Goal: Task Accomplishment & Management: Use online tool/utility

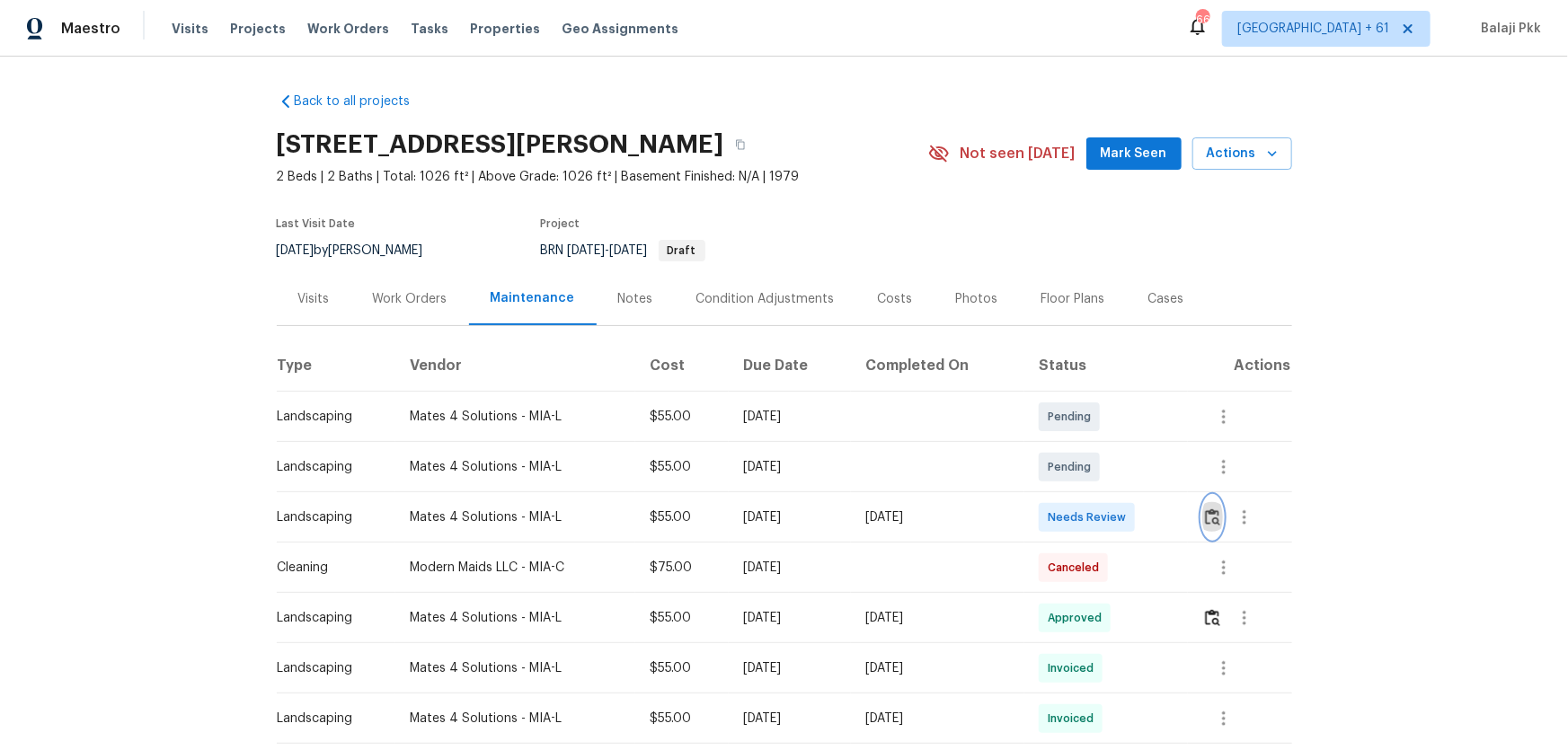
click at [1115, 495] on img "button" at bounding box center [1212, 516] width 15 height 17
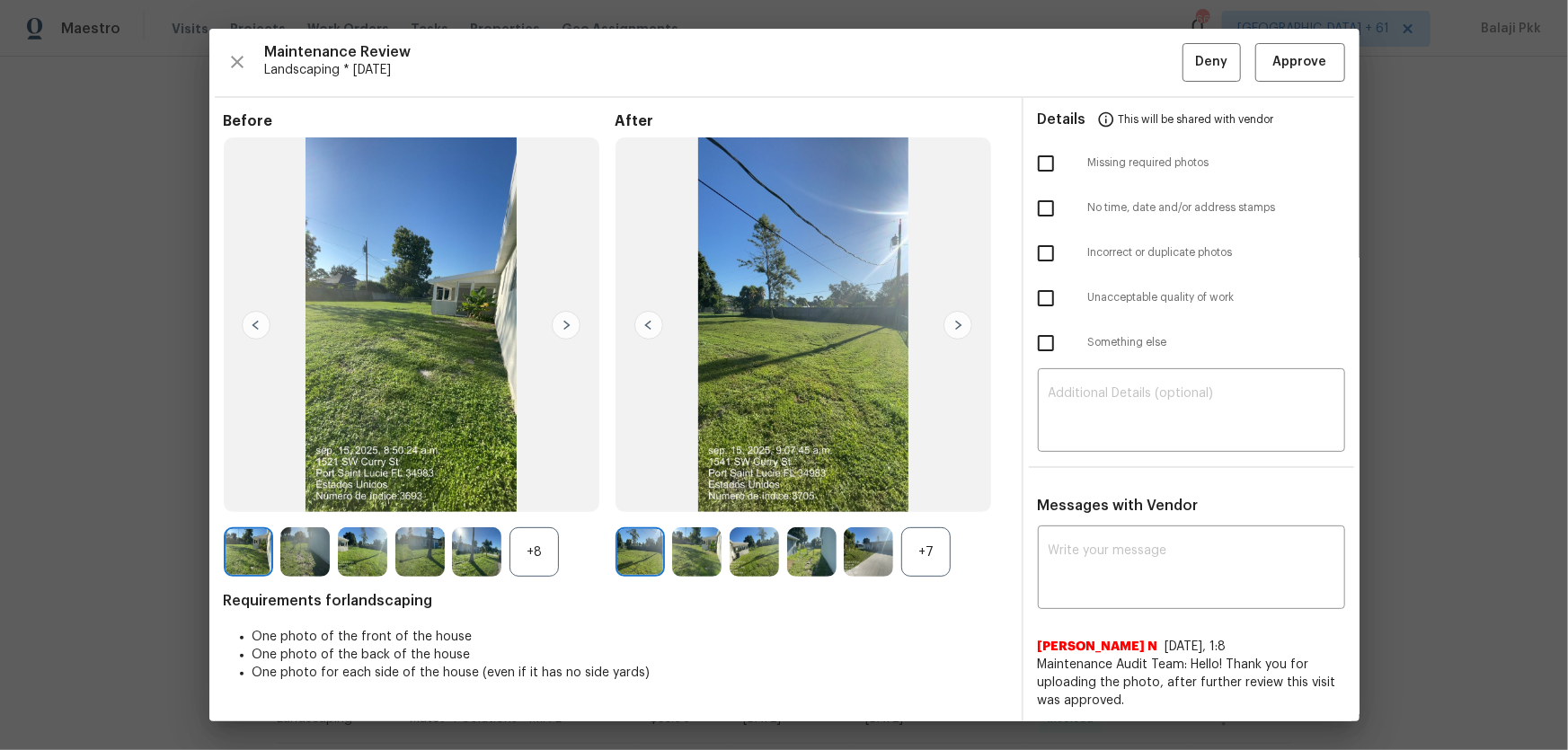
click at [934, 495] on div "+7" at bounding box center [926, 552] width 49 height 49
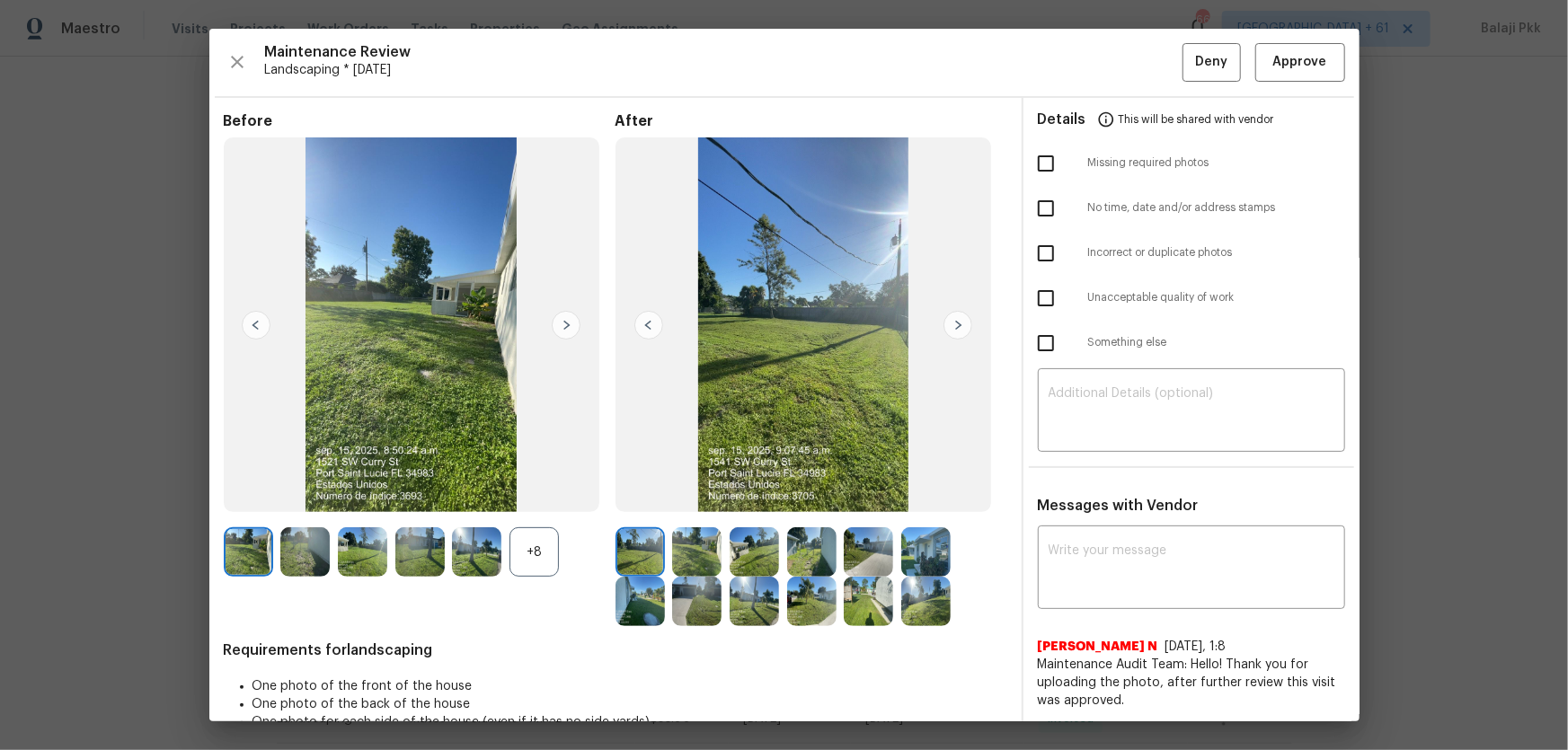
click at [538, 495] on div "+8" at bounding box center [534, 552] width 49 height 49
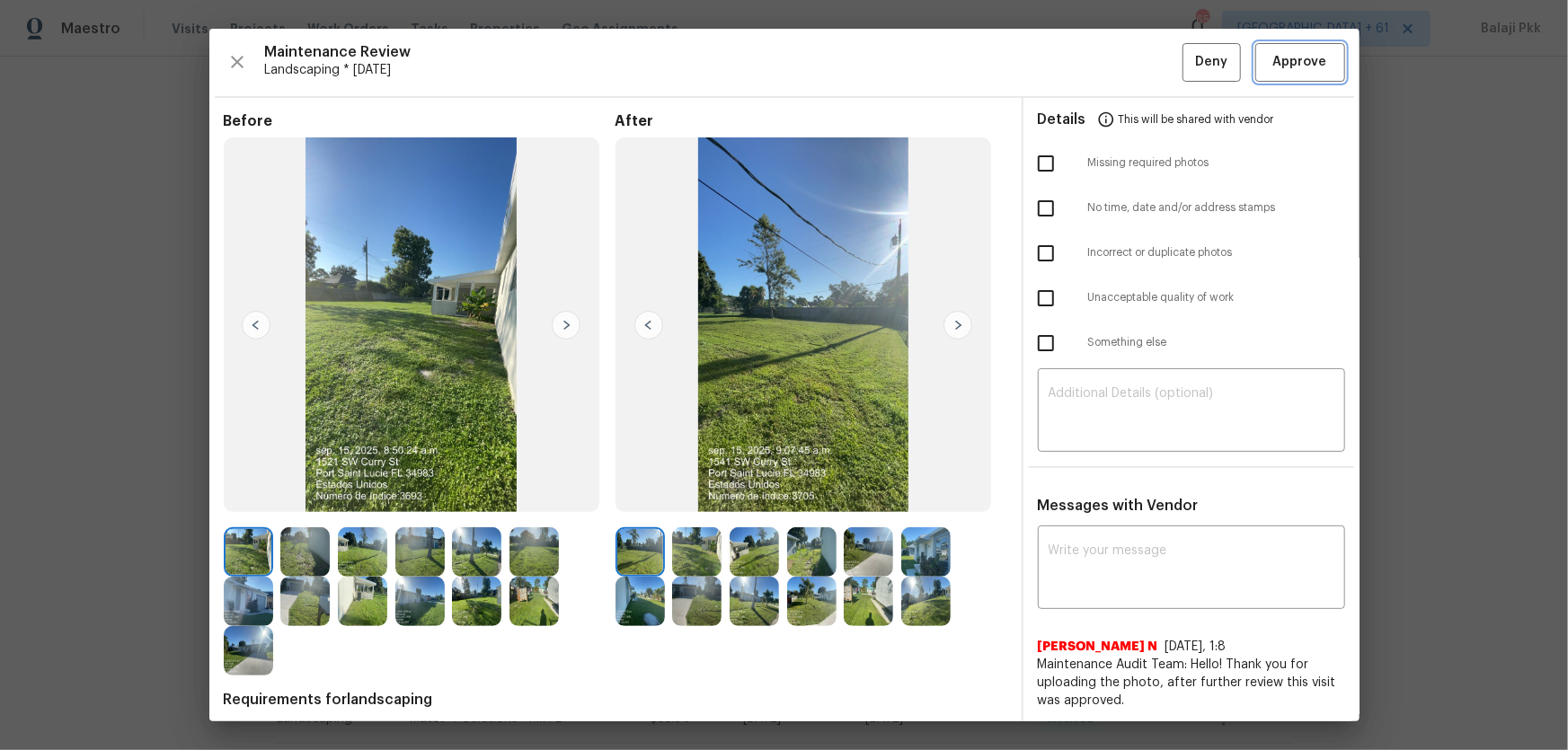
click at [1115, 59] on span "Approve" at bounding box center [1300, 62] width 54 height 23
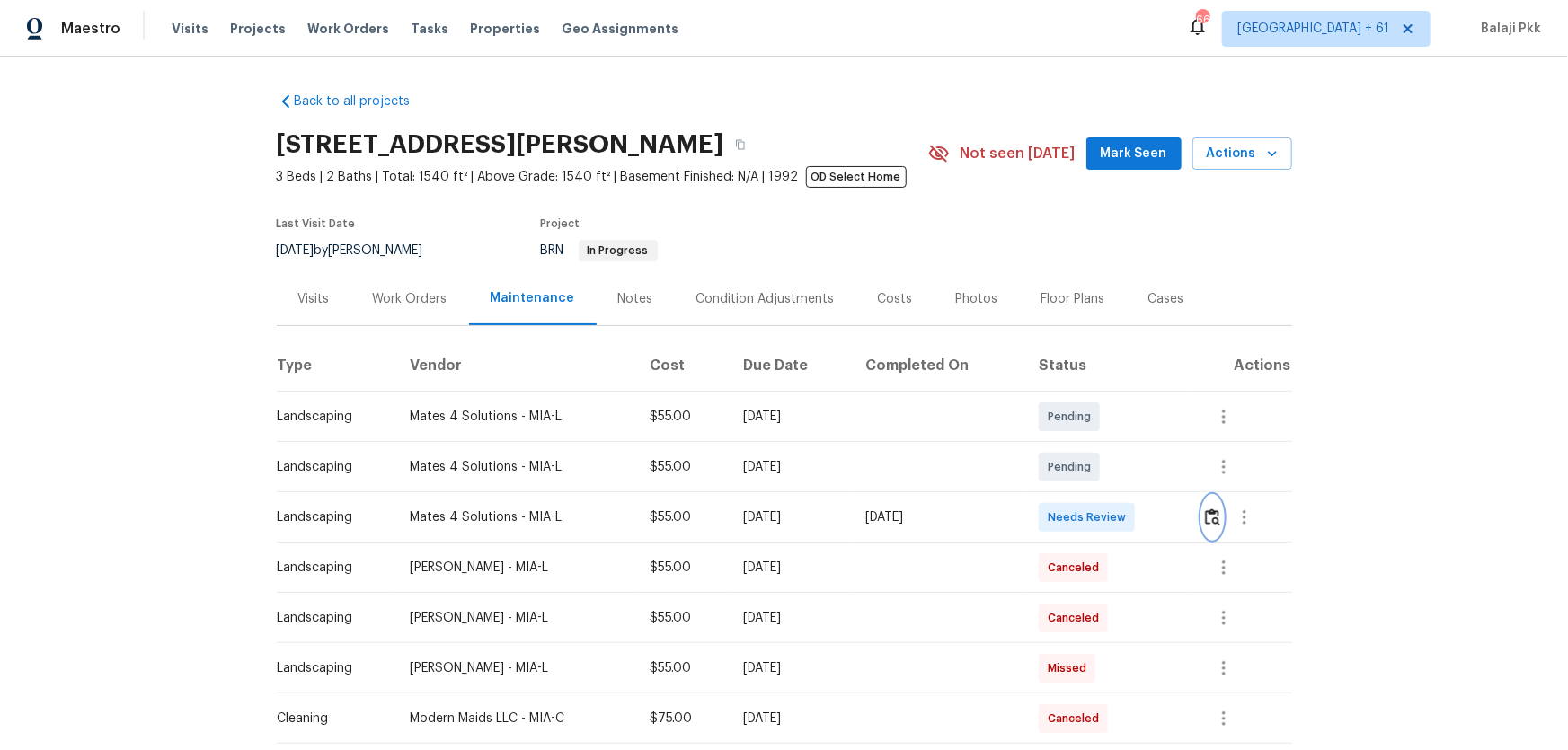
click at [1115, 495] on img "button" at bounding box center [1212, 516] width 15 height 17
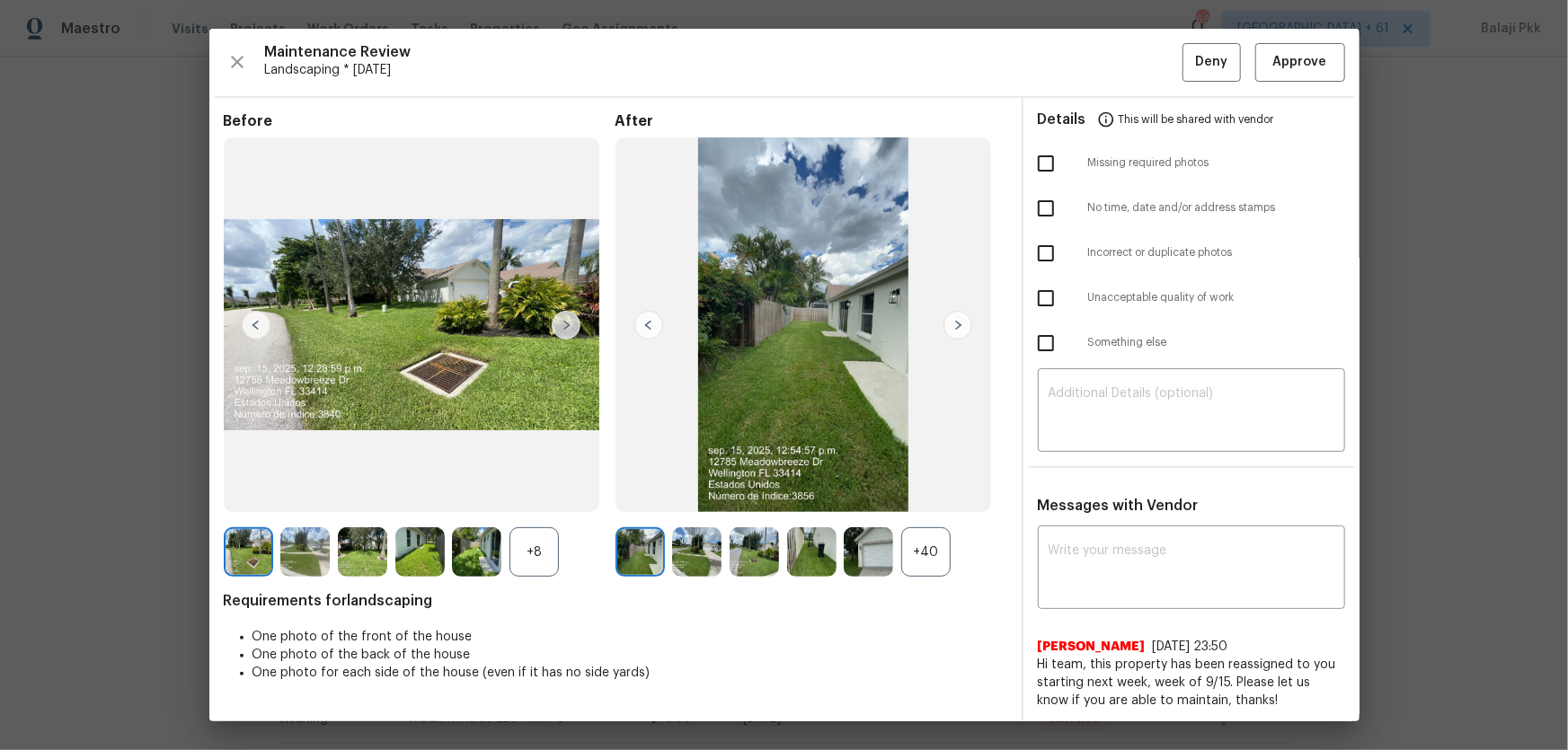
click at [929, 495] on div "+40" at bounding box center [926, 552] width 49 height 49
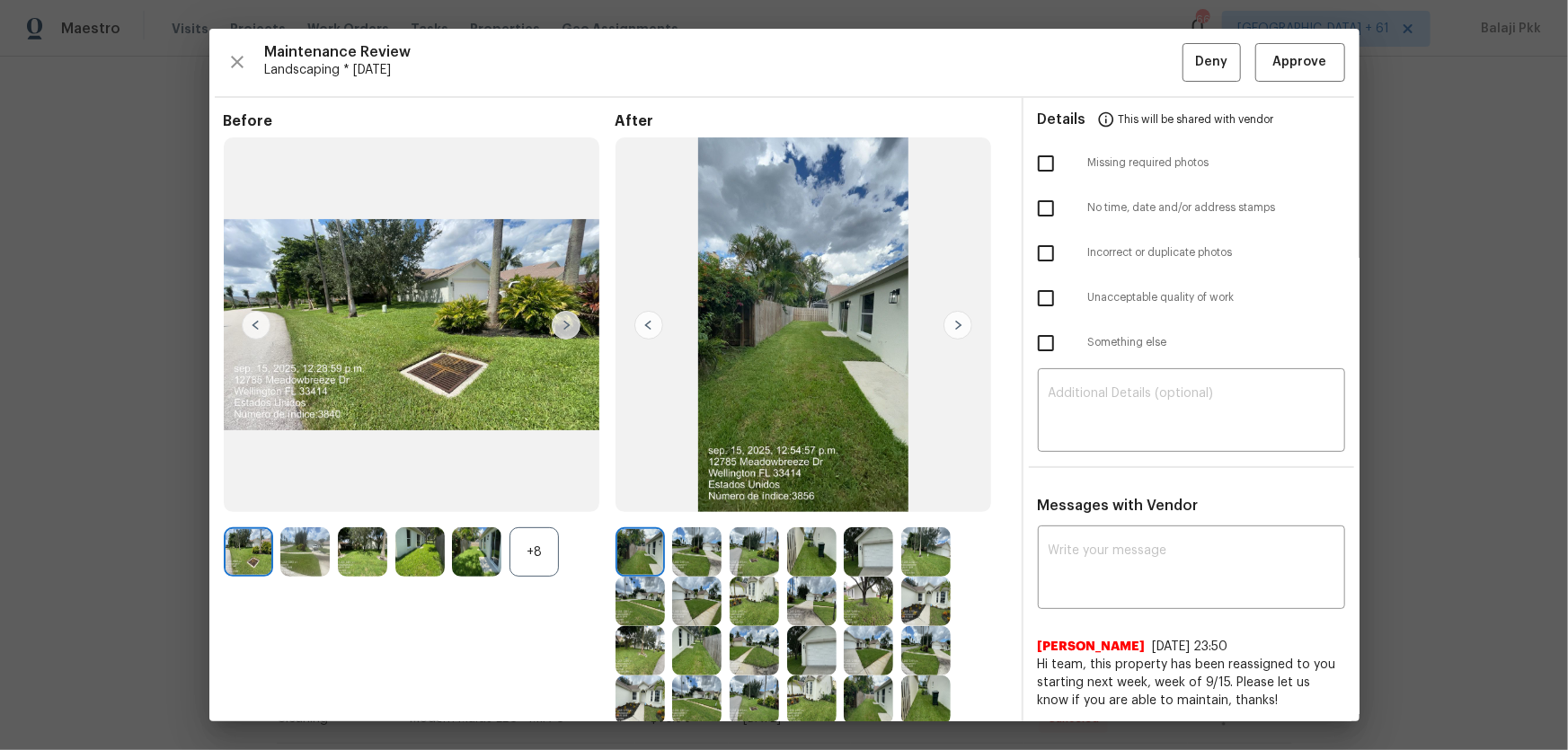
drag, startPoint x: 554, startPoint y: 557, endPoint x: 449, endPoint y: 336, distance: 244.7
click at [552, 495] on div "+8" at bounding box center [534, 552] width 49 height 49
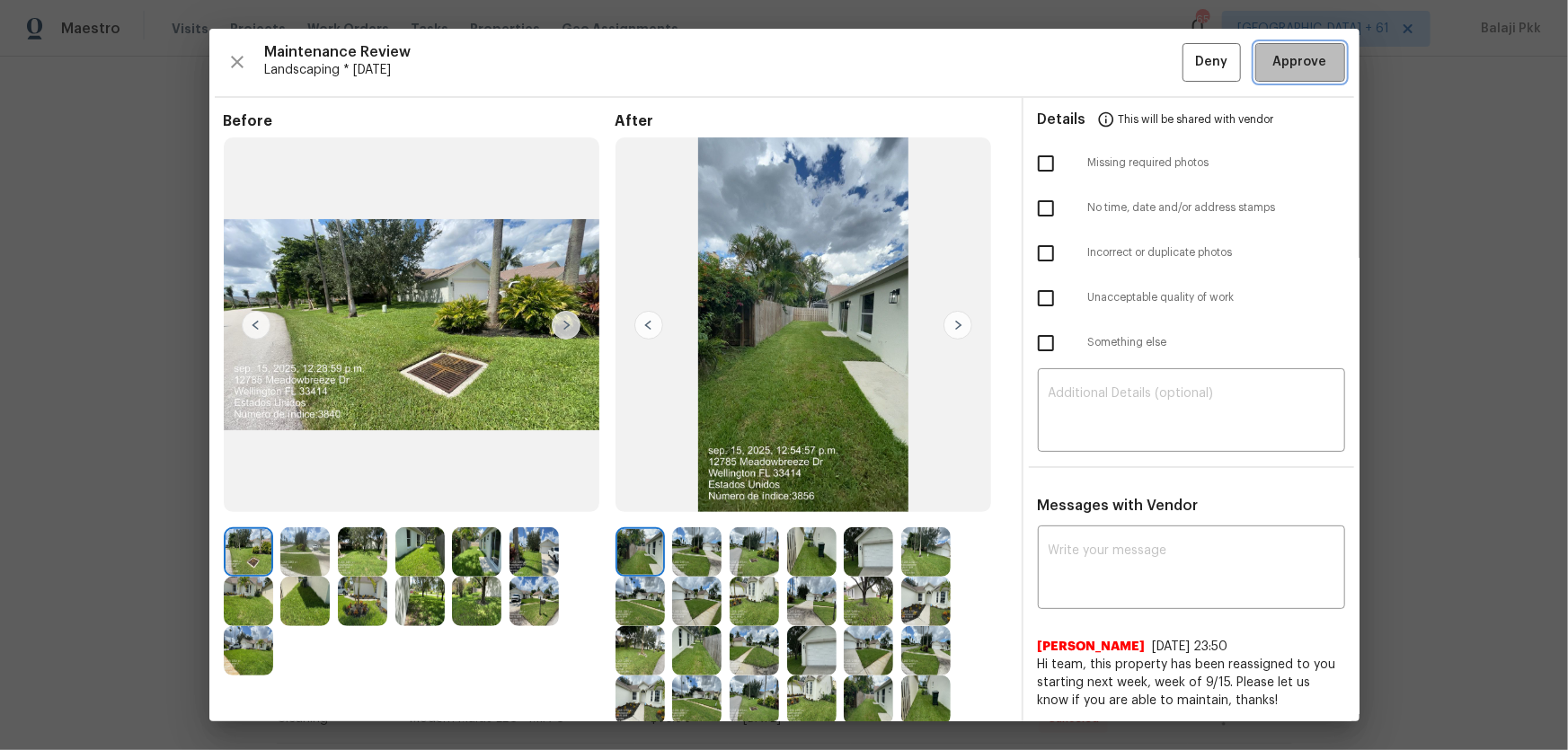
click at [1115, 65] on span "Approve" at bounding box center [1300, 62] width 54 height 23
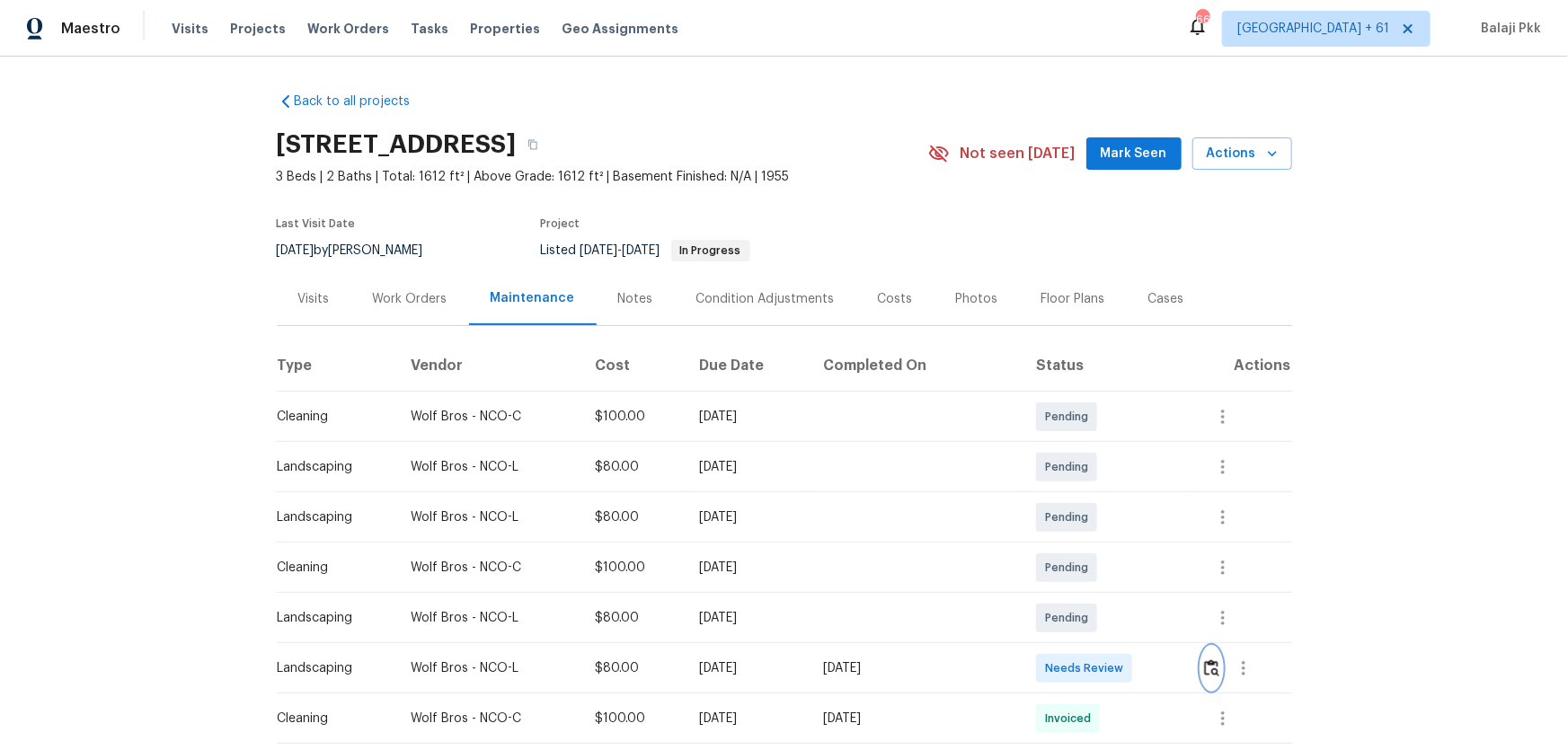
click at [1115, 495] on img "button" at bounding box center [1211, 667] width 15 height 17
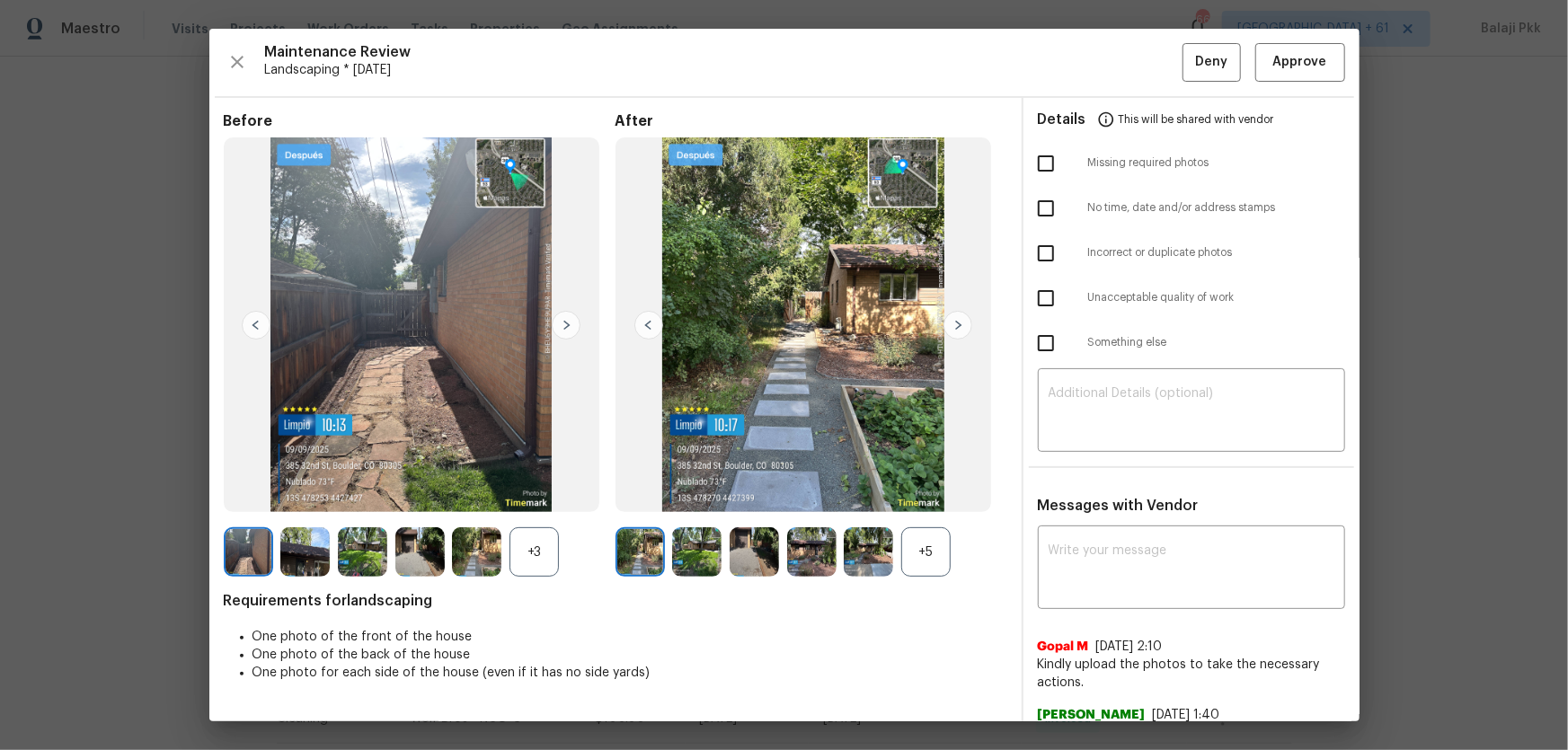
click at [925, 495] on div "+5" at bounding box center [926, 552] width 49 height 49
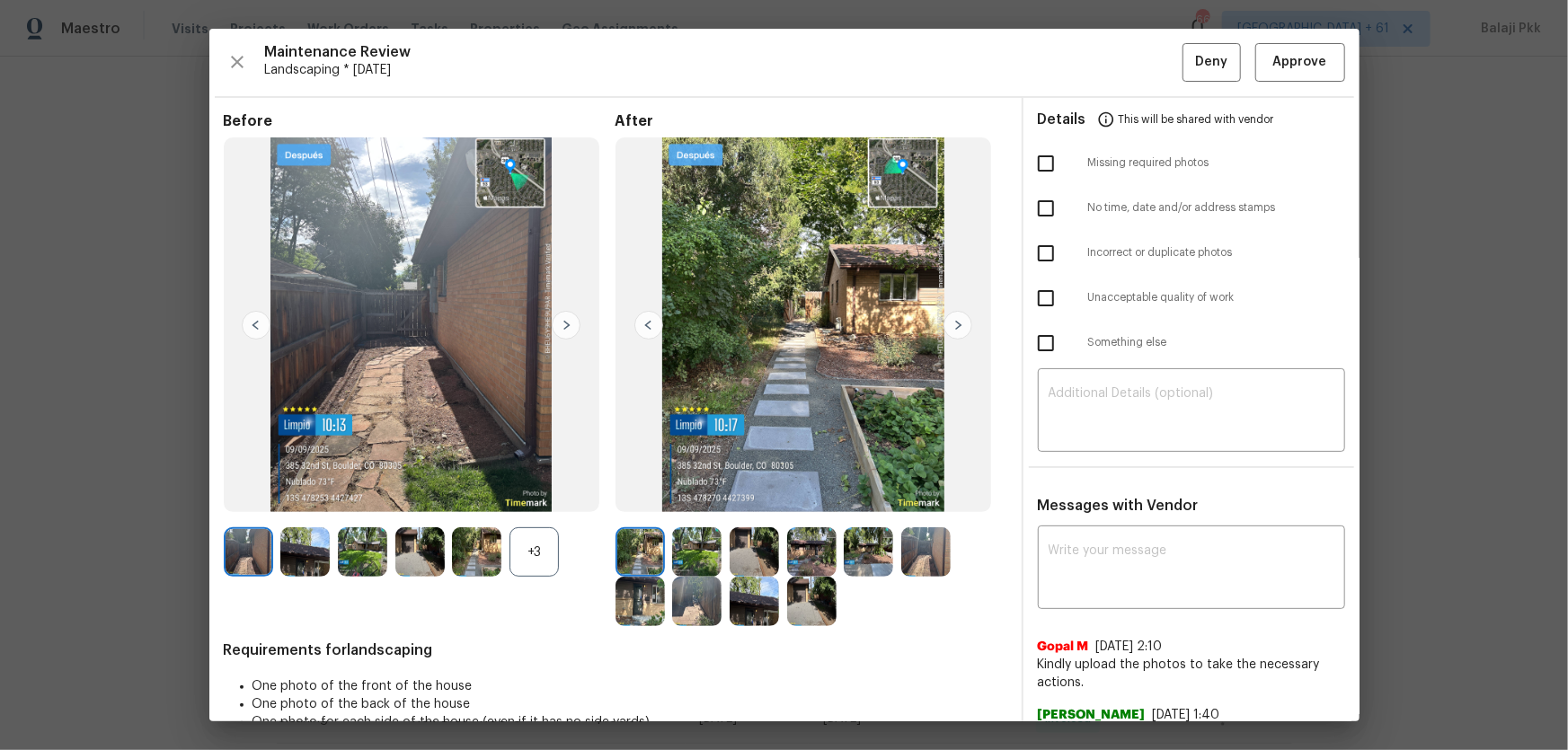
click at [547, 495] on div "+3" at bounding box center [534, 552] width 49 height 49
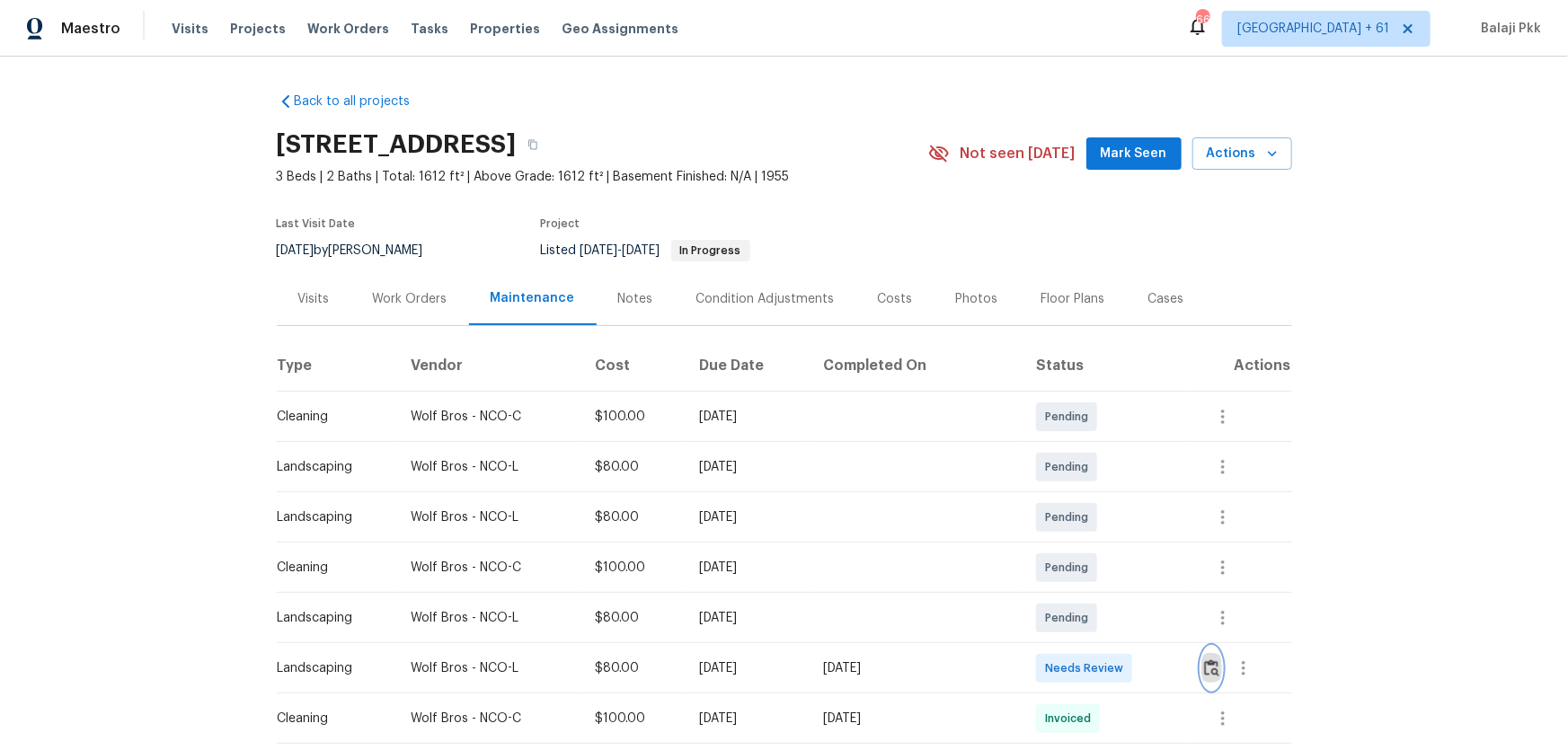
click at [1115, 495] on img "button" at bounding box center [1211, 667] width 15 height 17
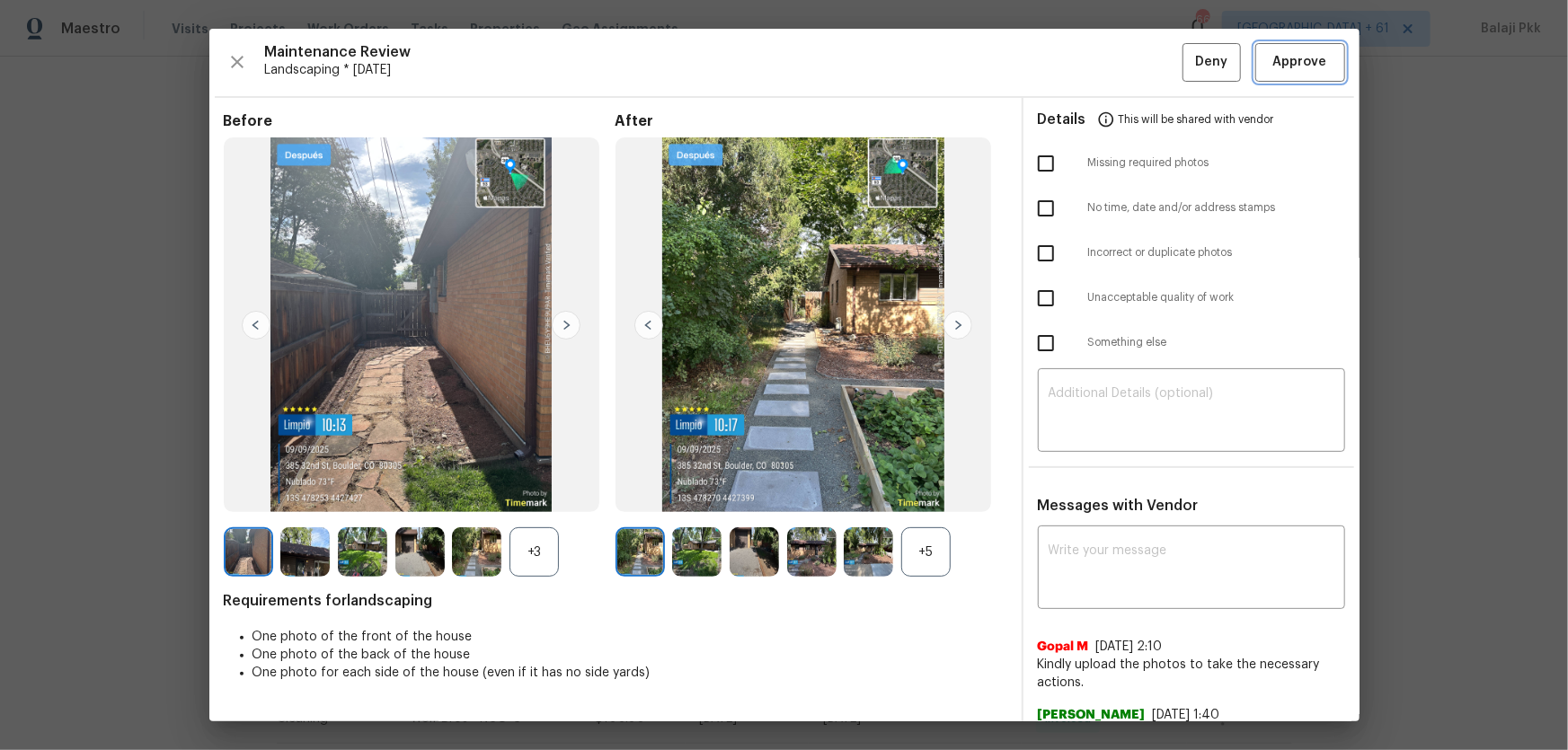
click at [1115, 57] on span "Approve" at bounding box center [1300, 62] width 54 height 23
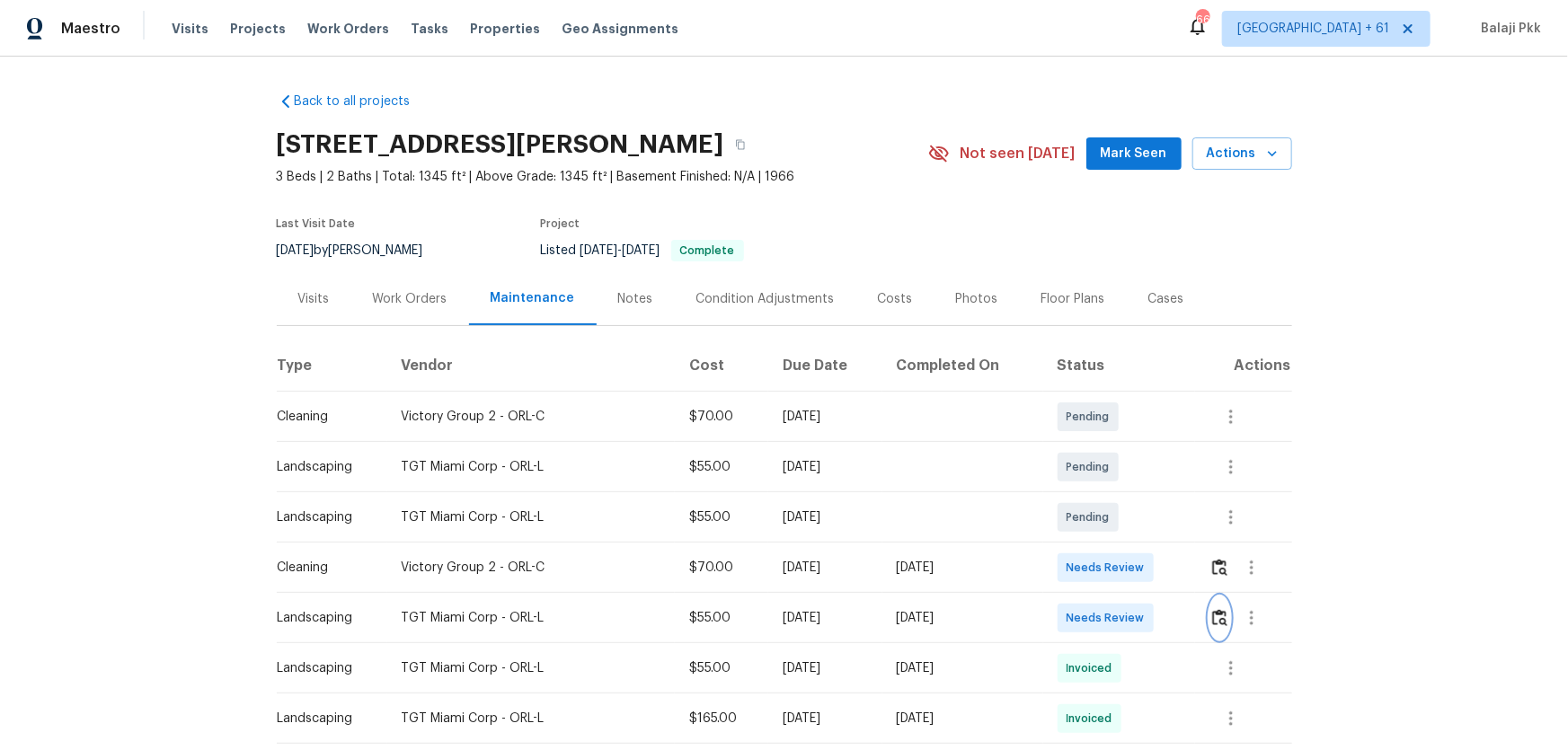
click at [1115, 495] on img "button" at bounding box center [1219, 617] width 15 height 17
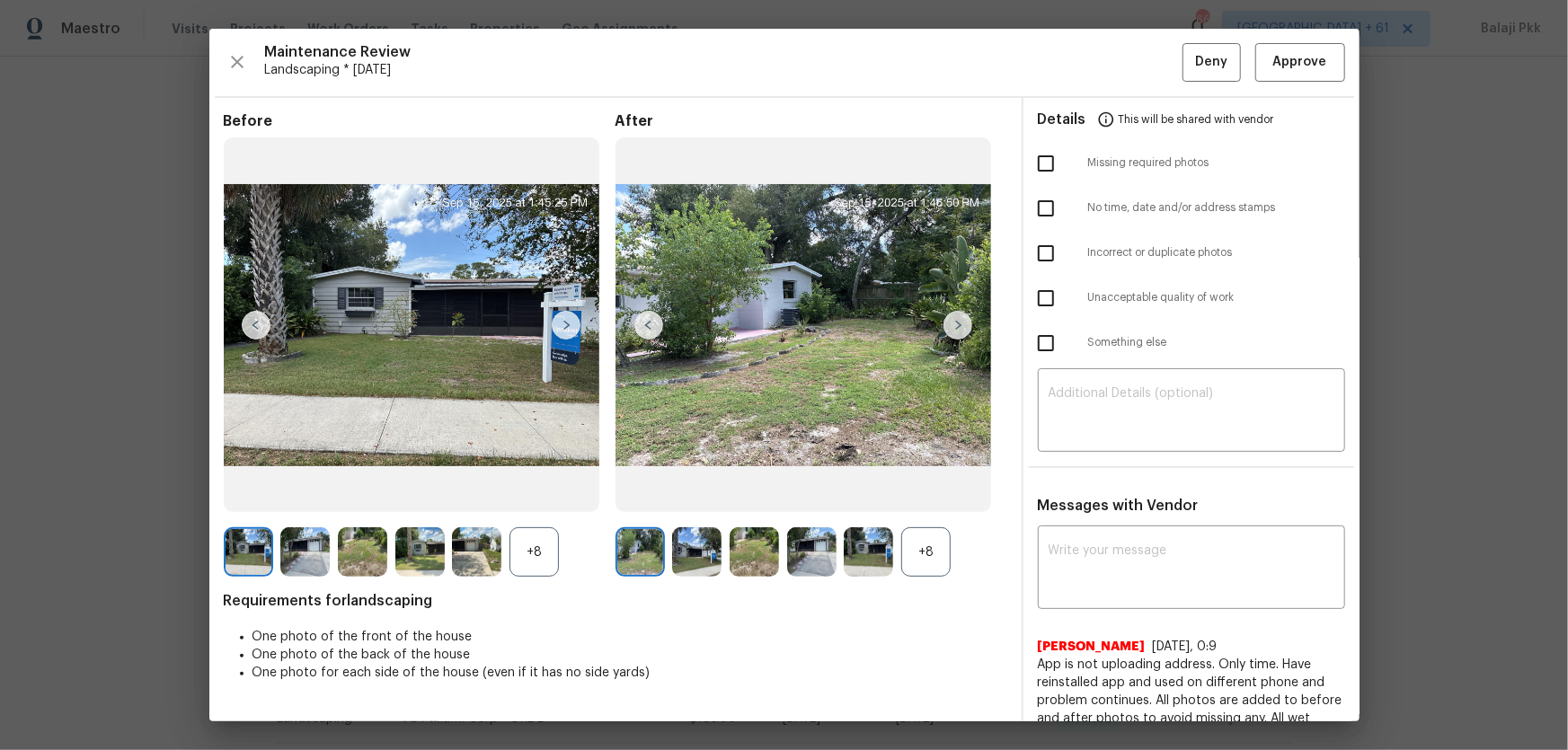
click at [534, 495] on div "+8" at bounding box center [534, 552] width 49 height 49
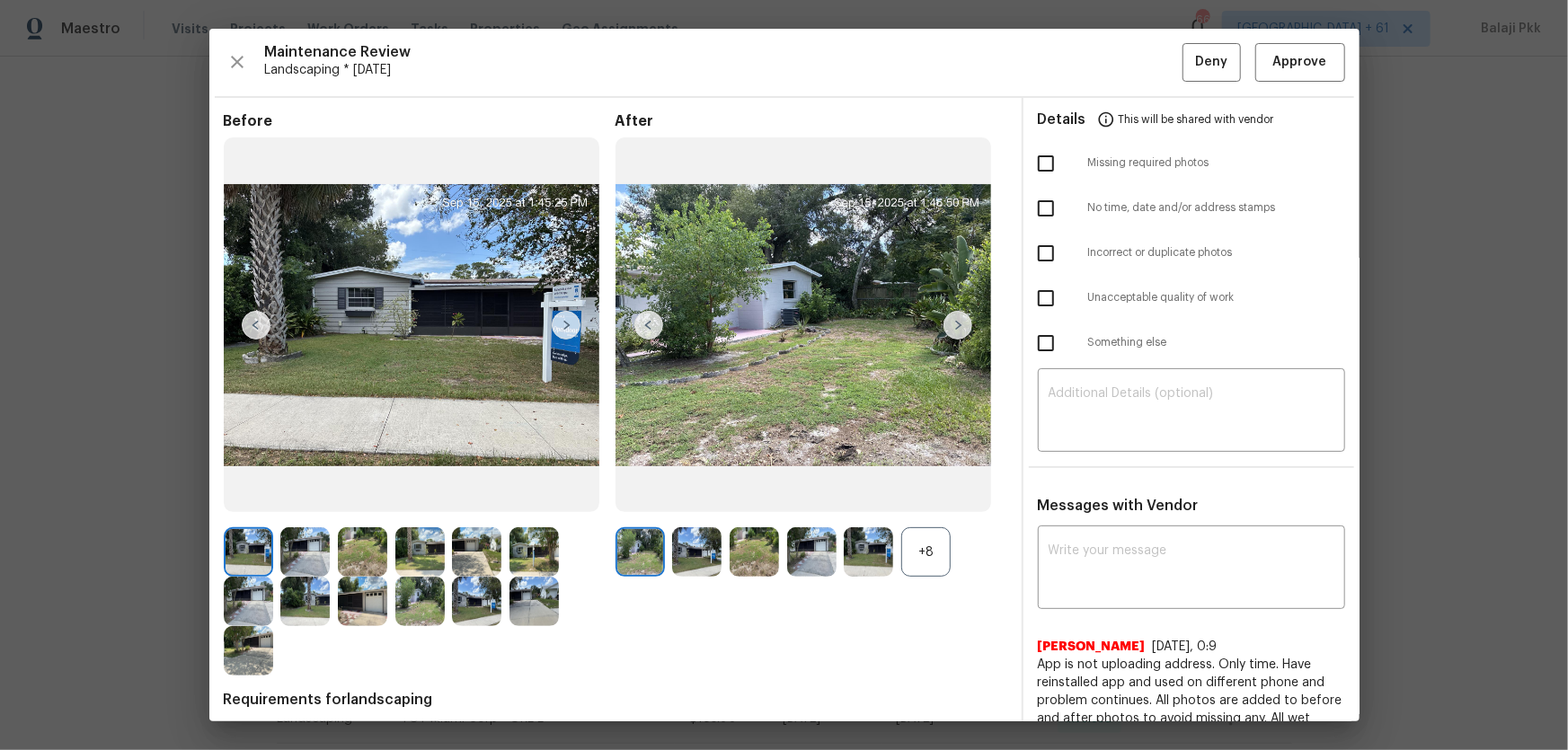
drag, startPoint x: 906, startPoint y: 542, endPoint x: 693, endPoint y: 147, distance: 448.8
click at [907, 495] on div "+8" at bounding box center [926, 552] width 49 height 49
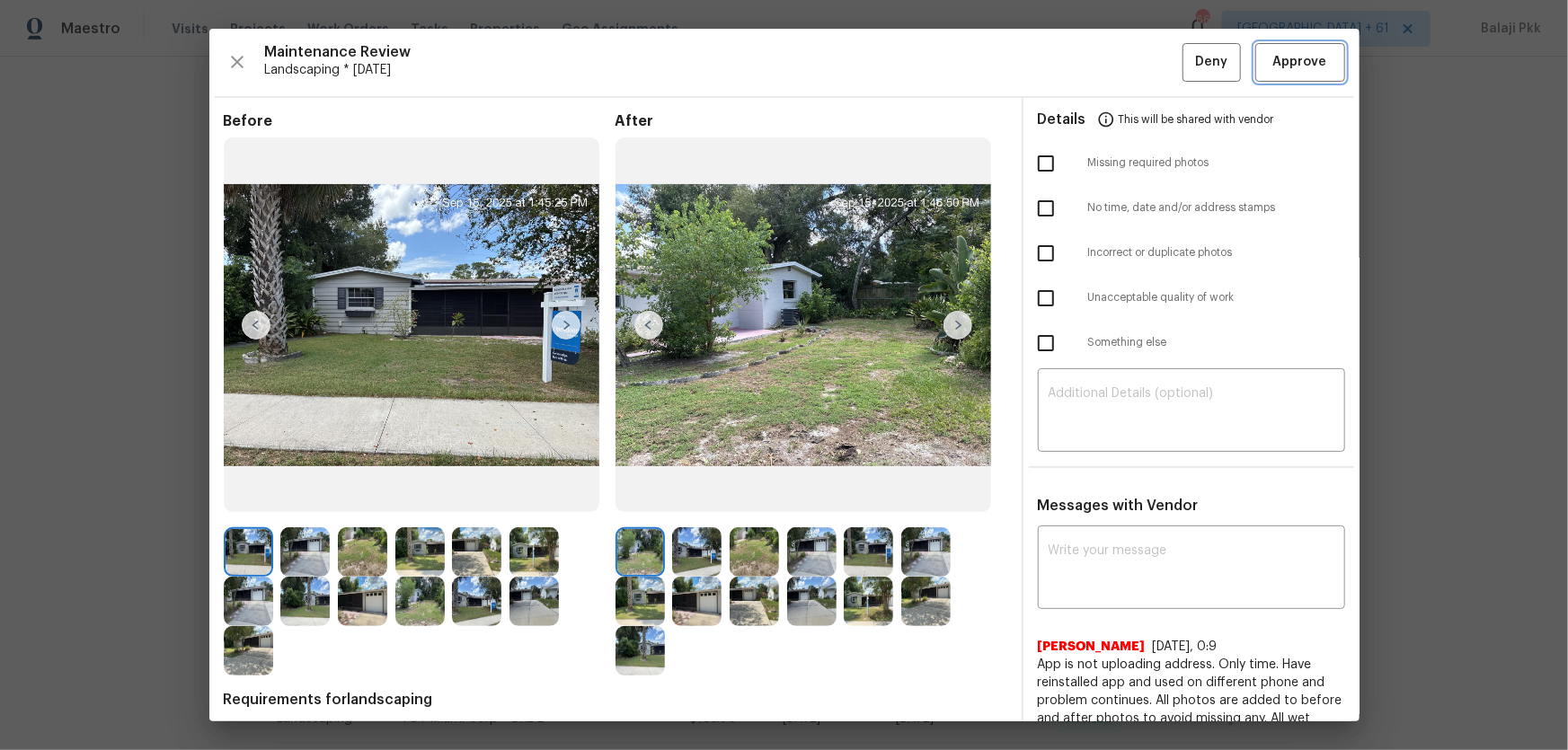
click at [1115, 55] on span "Approve" at bounding box center [1300, 62] width 61 height 23
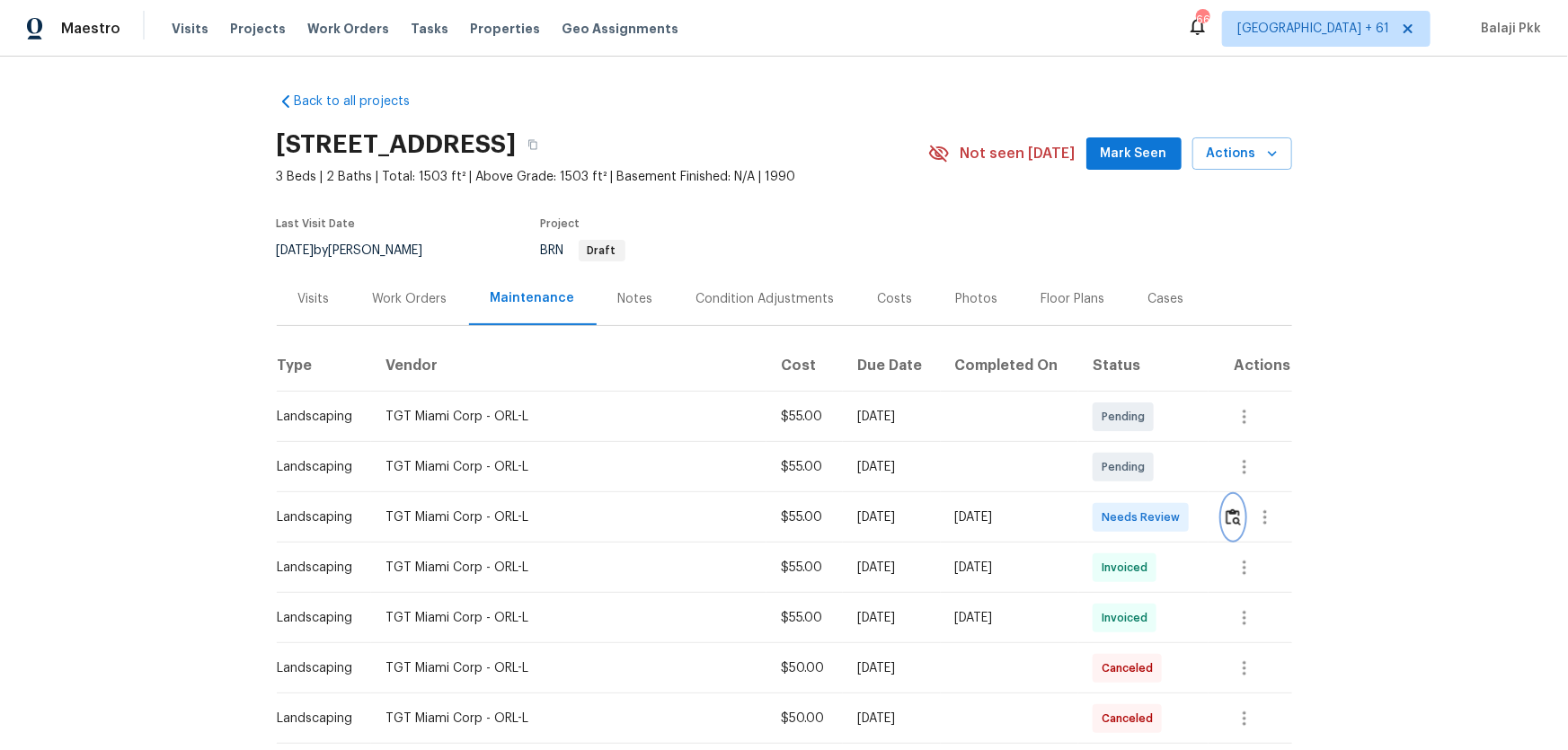
click at [1115, 495] on img "button" at bounding box center [1233, 516] width 15 height 17
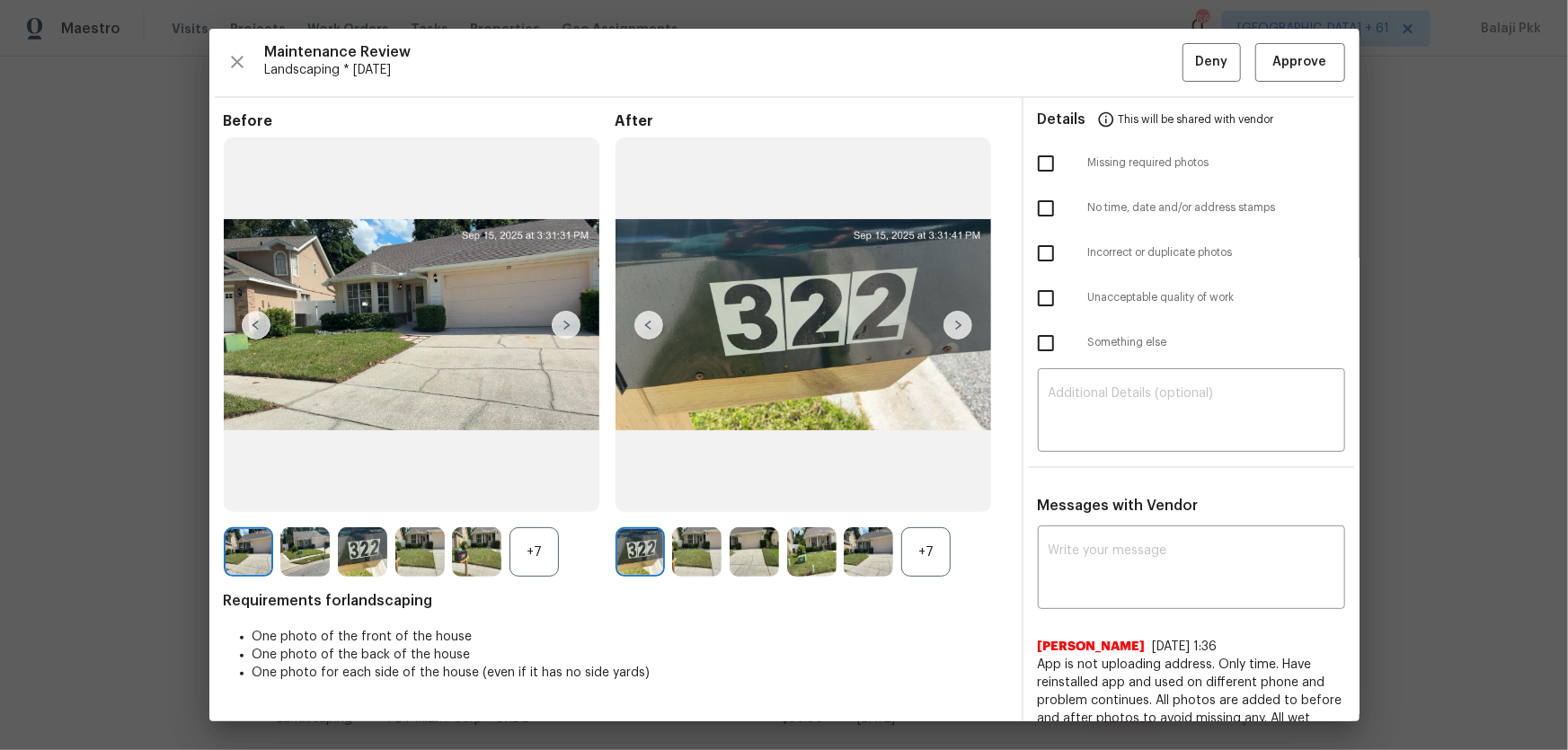
drag, startPoint x: 927, startPoint y: 567, endPoint x: 745, endPoint y: 535, distance: 184.8
click at [927, 495] on div "+7" at bounding box center [926, 552] width 49 height 49
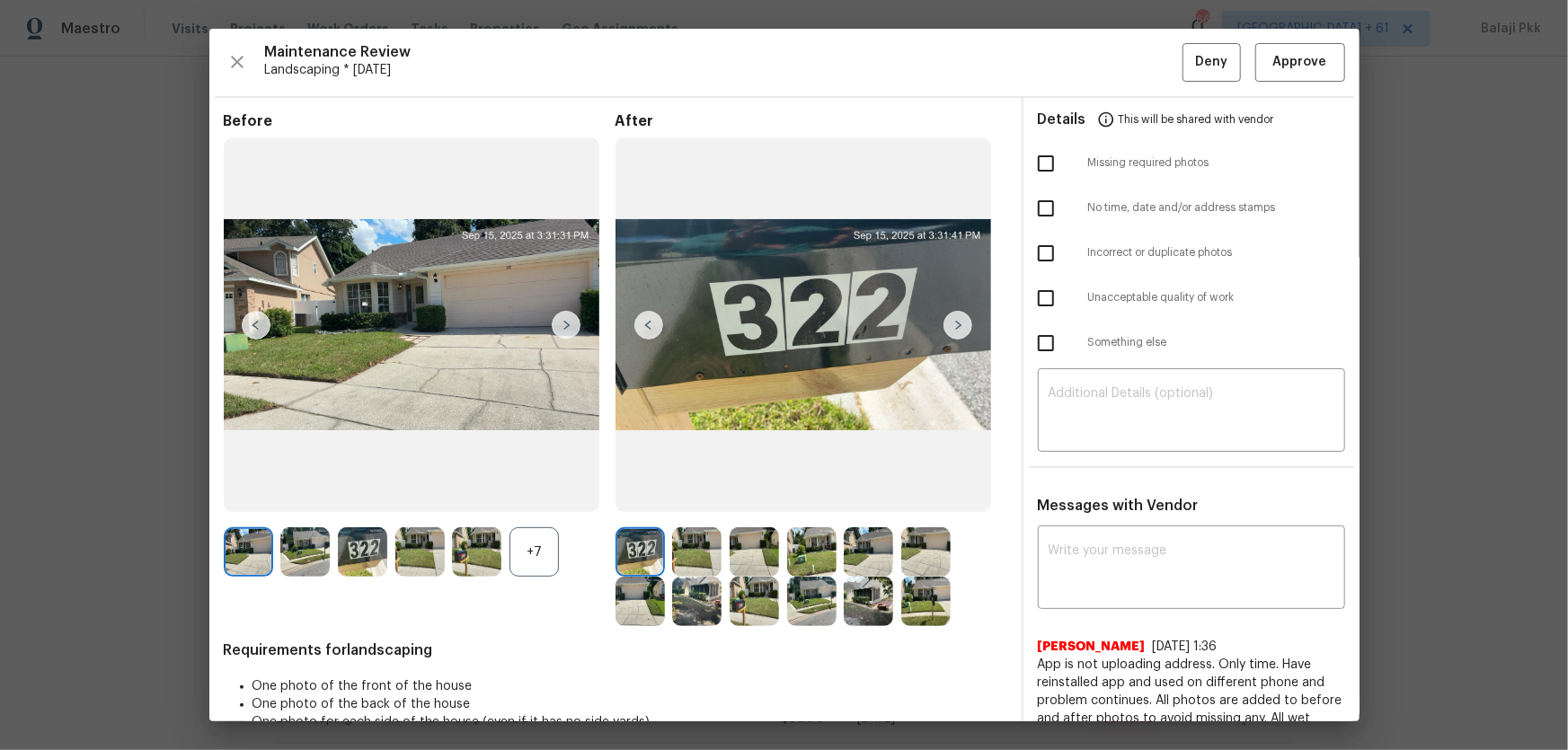
click at [563, 495] on div "+7" at bounding box center [419, 552] width 392 height 49
click at [553, 495] on div "+7" at bounding box center [534, 552] width 49 height 49
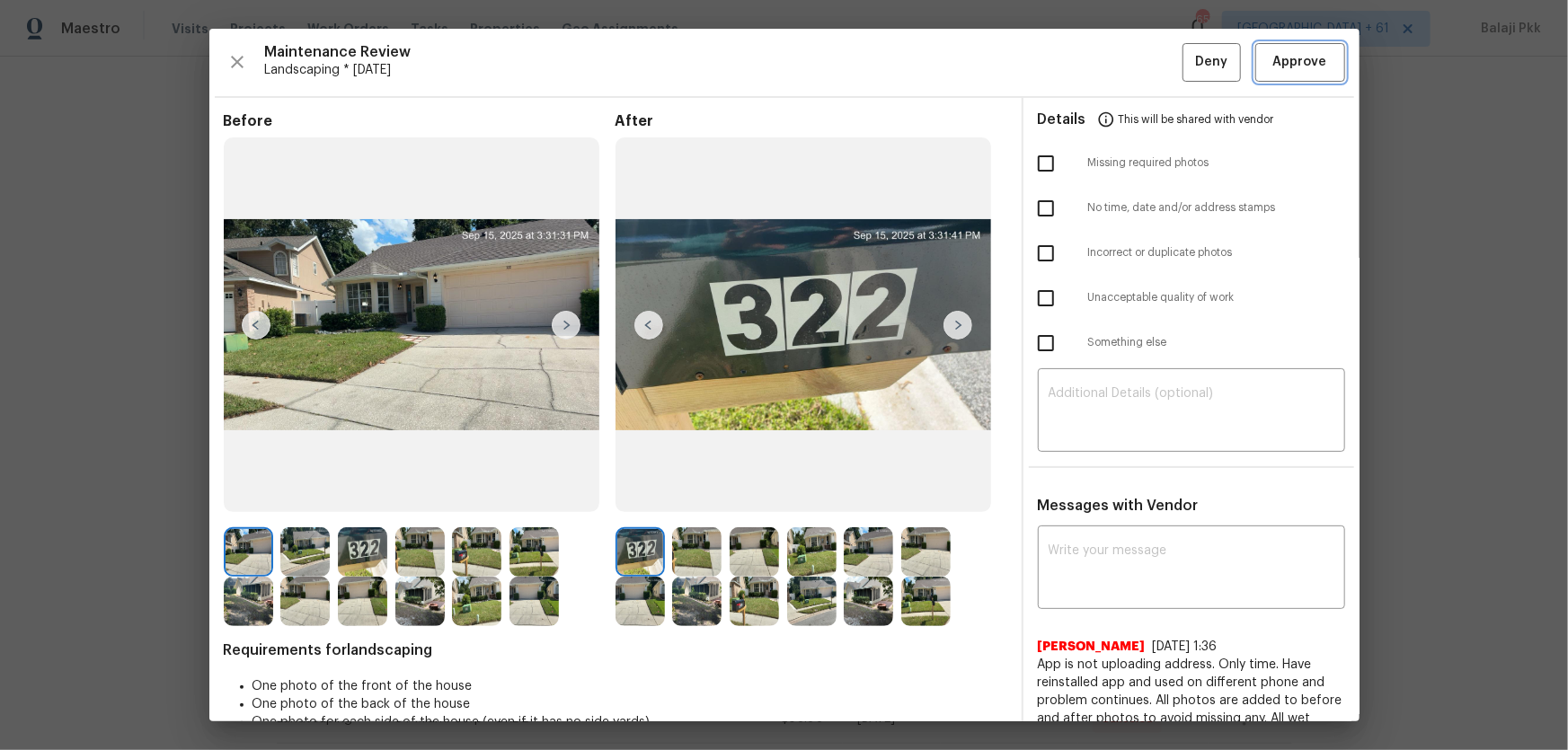
click at [1115, 57] on span "Approve" at bounding box center [1300, 62] width 54 height 23
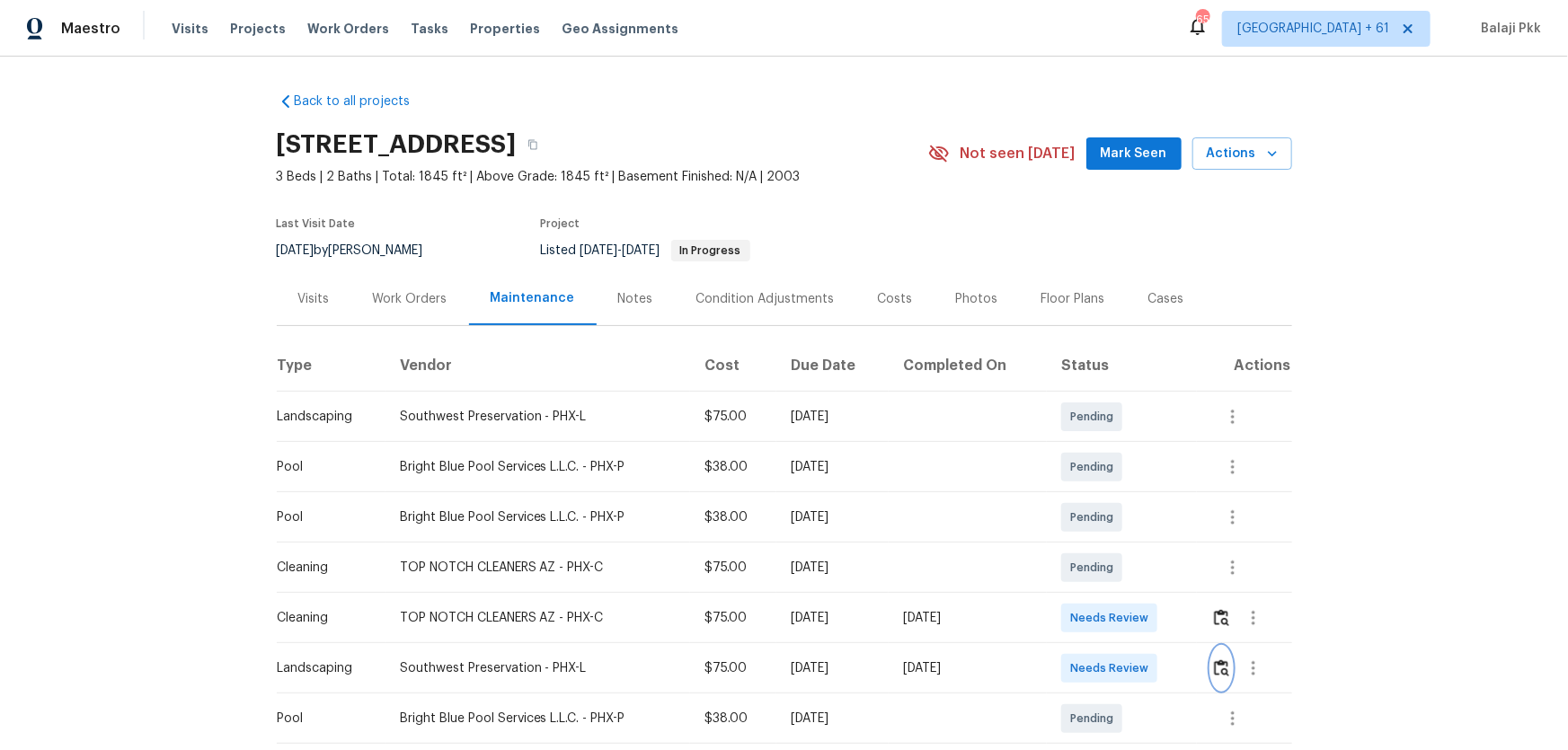
click at [1115, 495] on button "button" at bounding box center [1221, 668] width 21 height 43
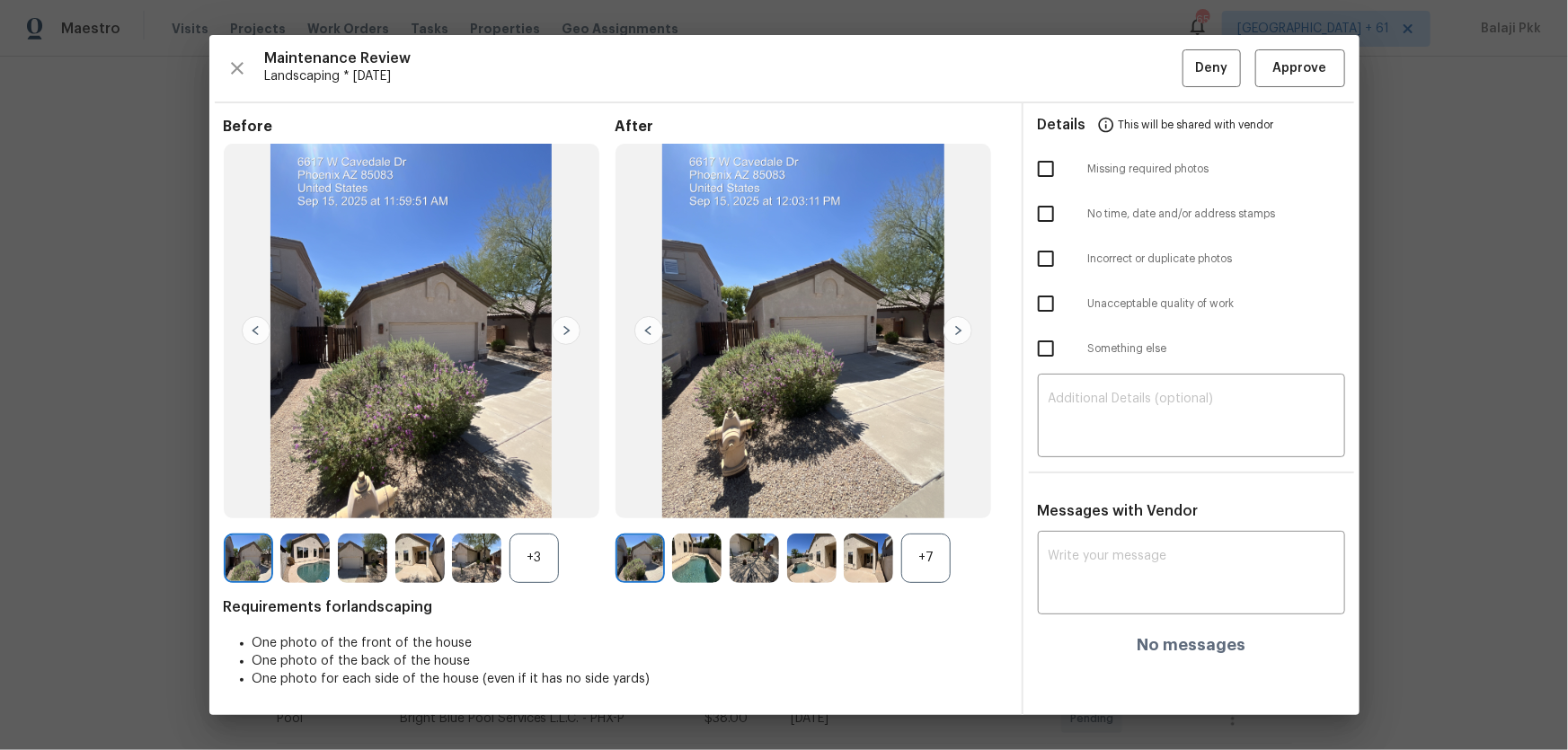
drag, startPoint x: 932, startPoint y: 568, endPoint x: 886, endPoint y: 573, distance: 46.3
click at [932, 495] on div "+7" at bounding box center [926, 558] width 49 height 49
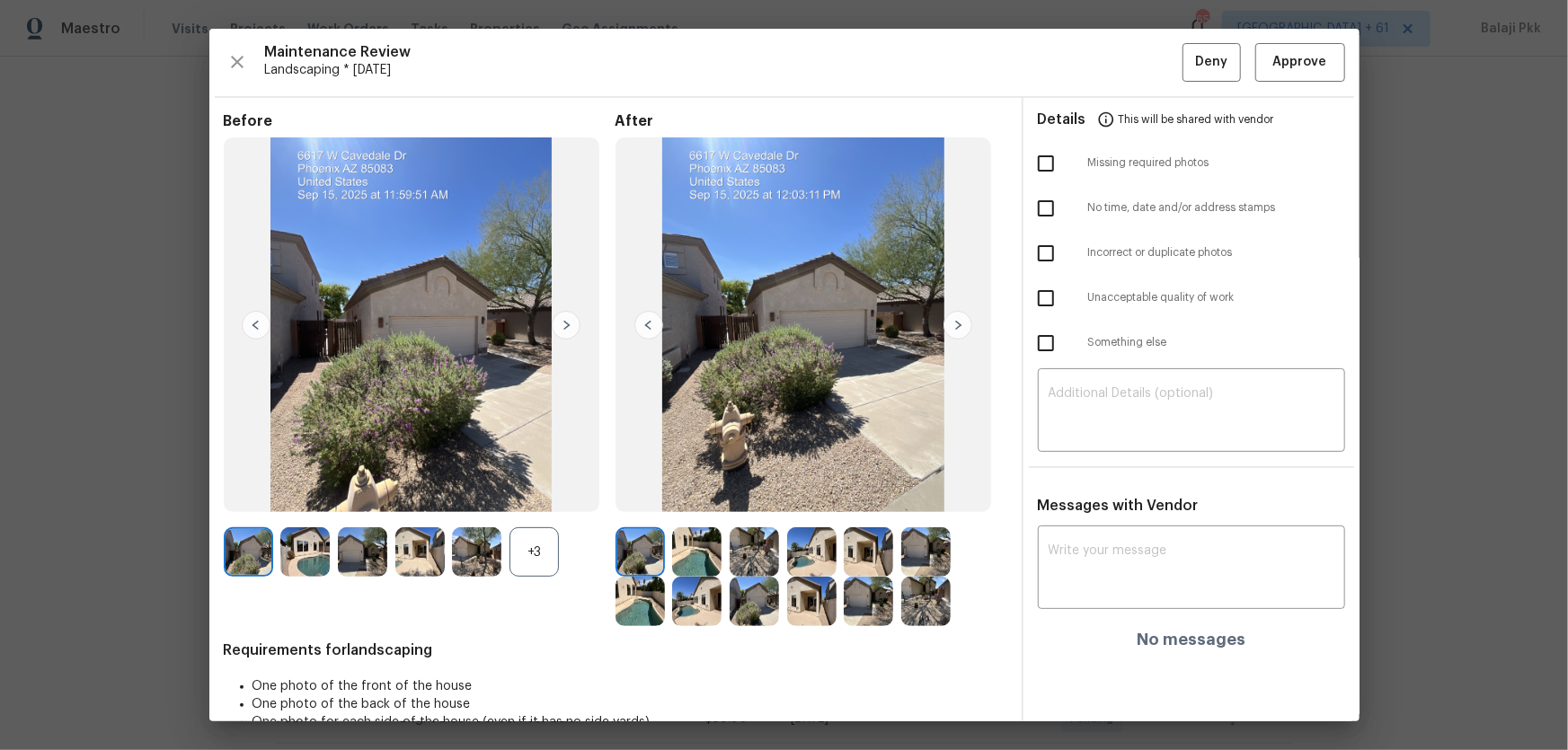
click at [531, 495] on div "+3" at bounding box center [534, 552] width 49 height 49
click at [1115, 58] on span "Approve" at bounding box center [1300, 62] width 54 height 23
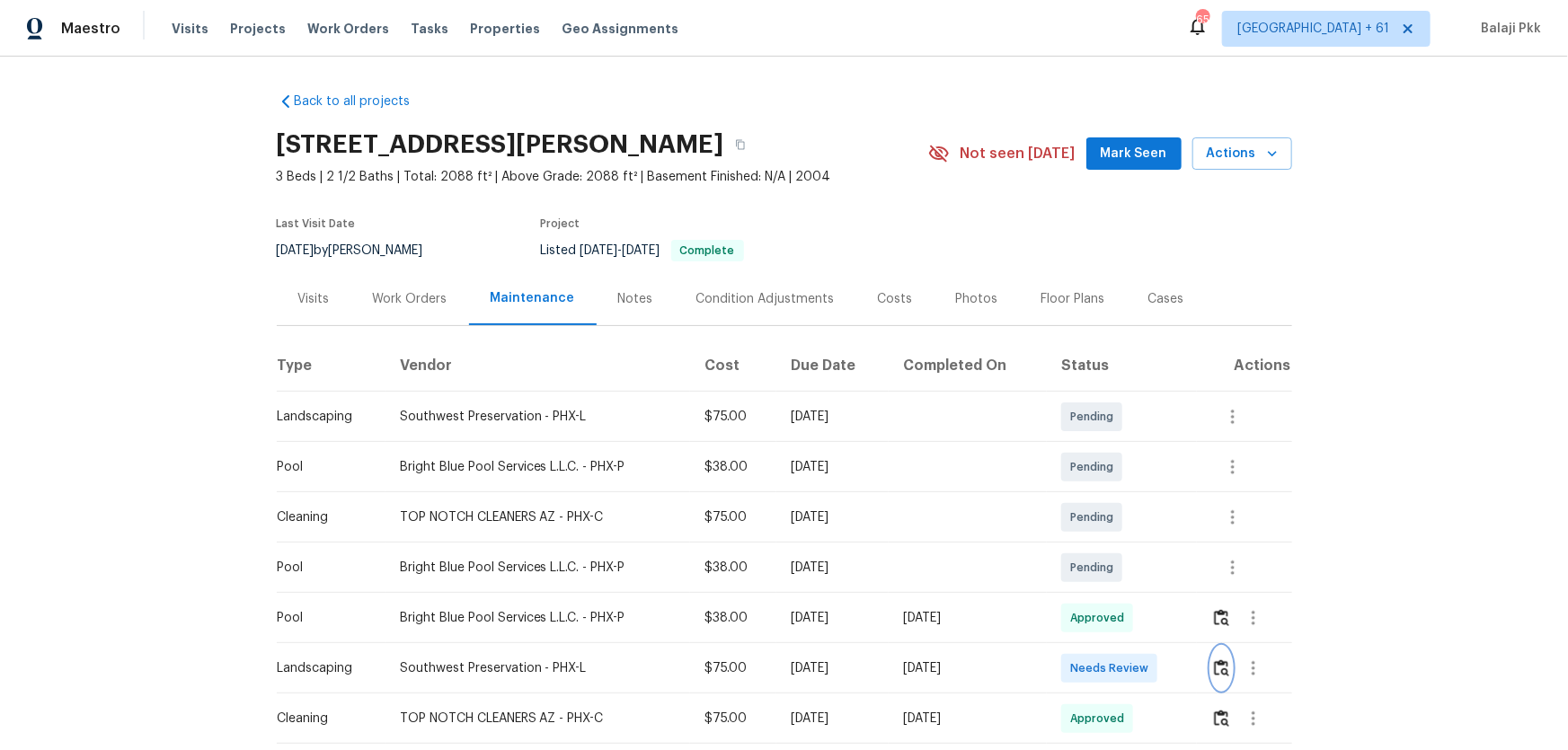
click at [1115, 495] on img "button" at bounding box center [1221, 667] width 15 height 17
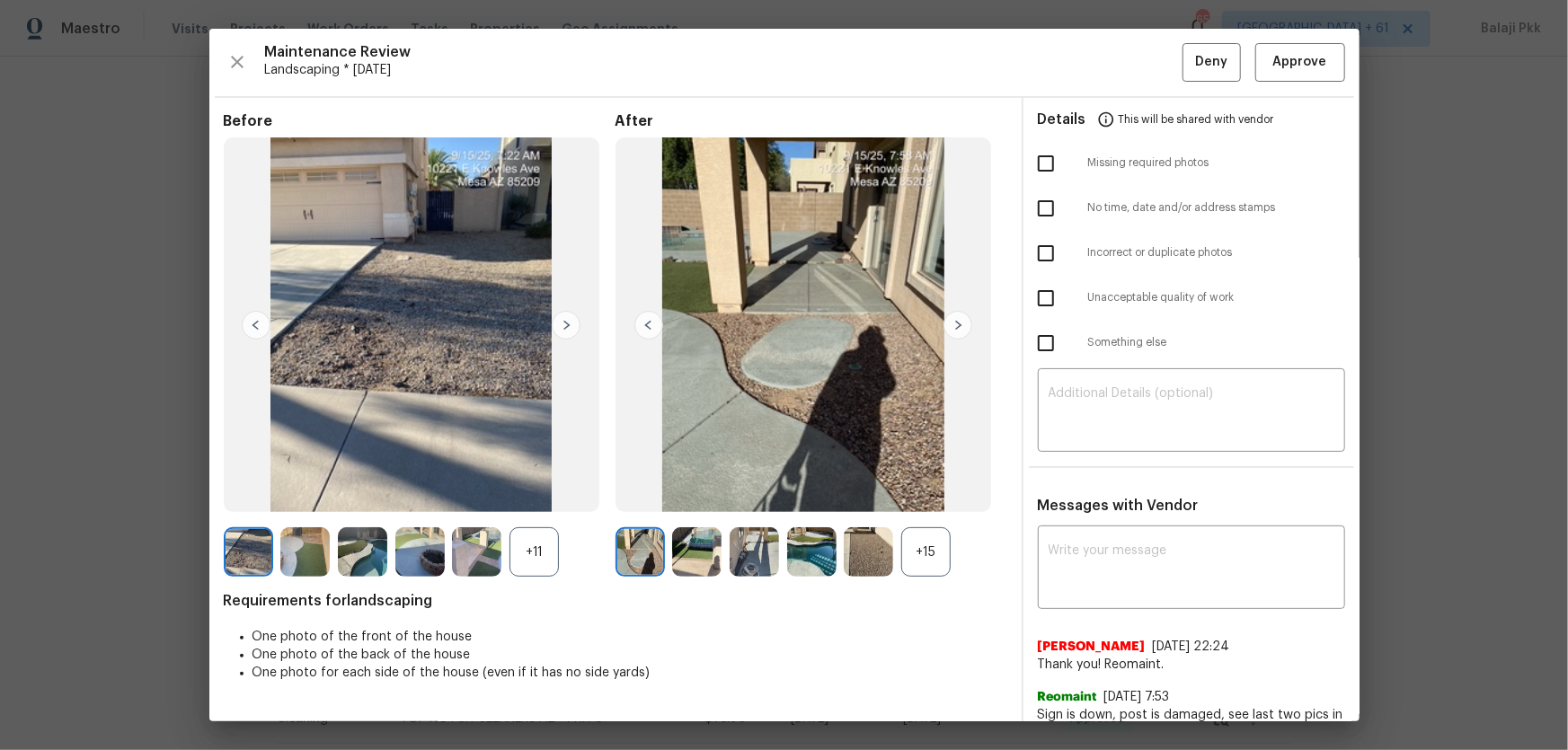
click at [919, 495] on div "+15" at bounding box center [926, 552] width 49 height 49
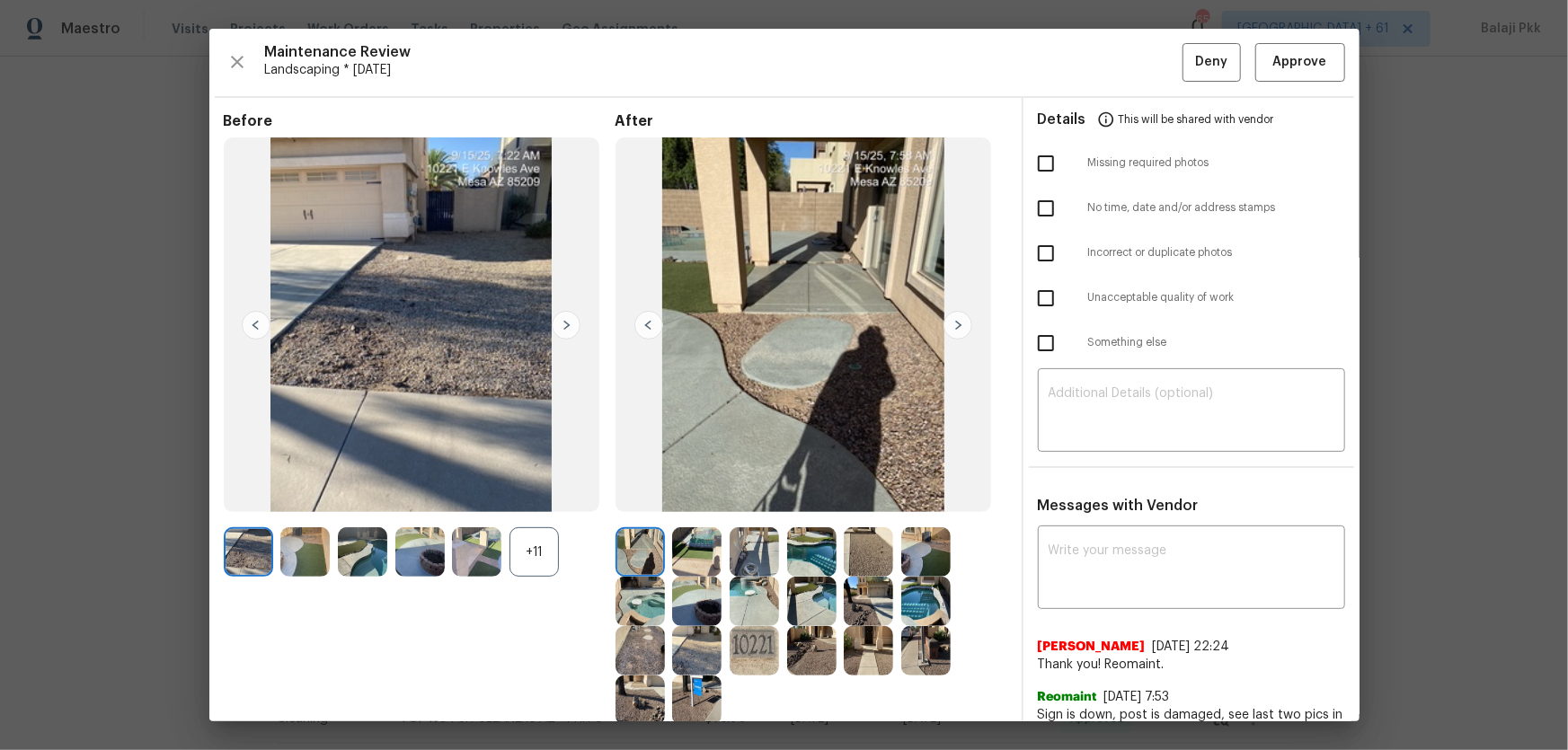
click at [526, 495] on div "+11" at bounding box center [534, 552] width 49 height 49
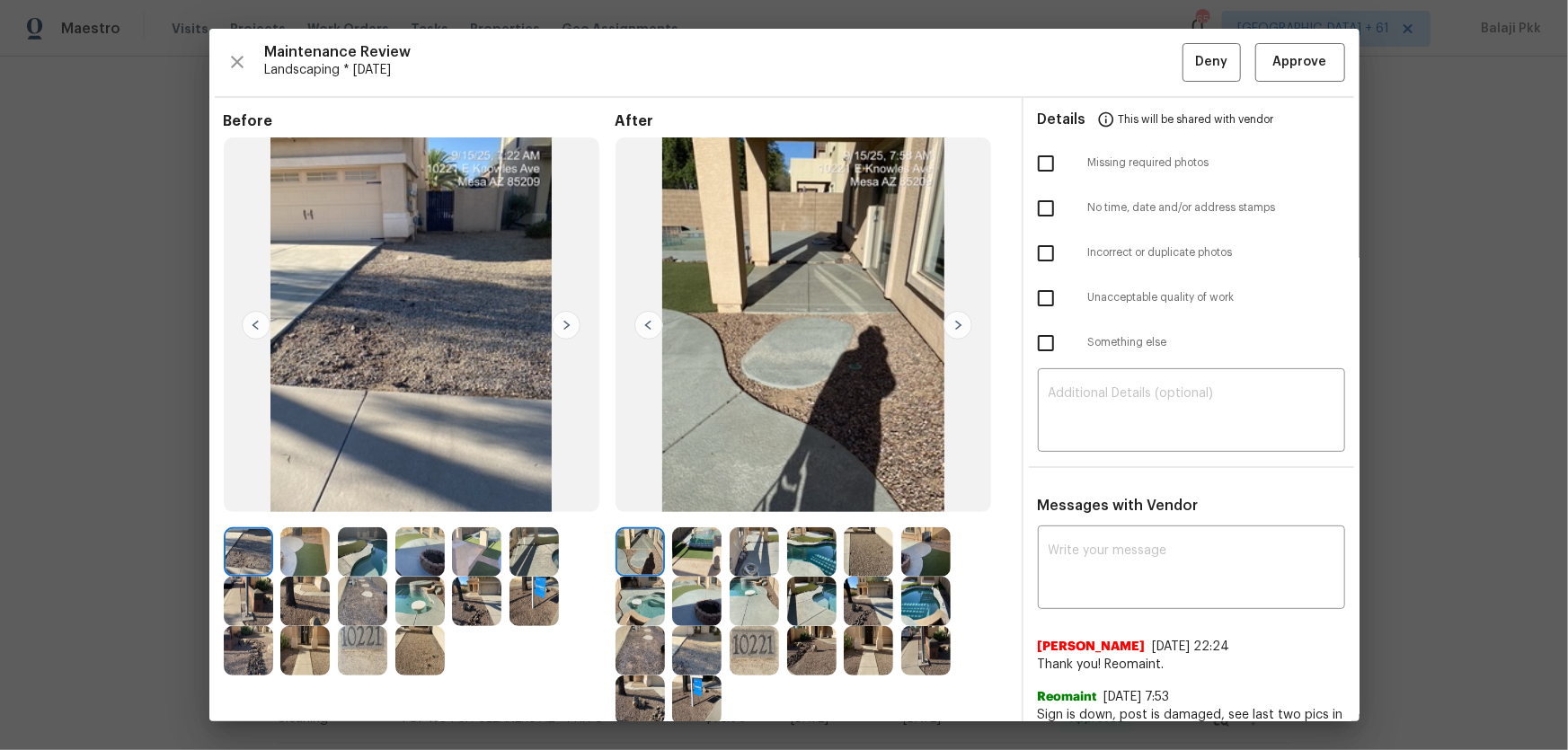
click at [947, 324] on img at bounding box center [957, 324] width 29 height 29
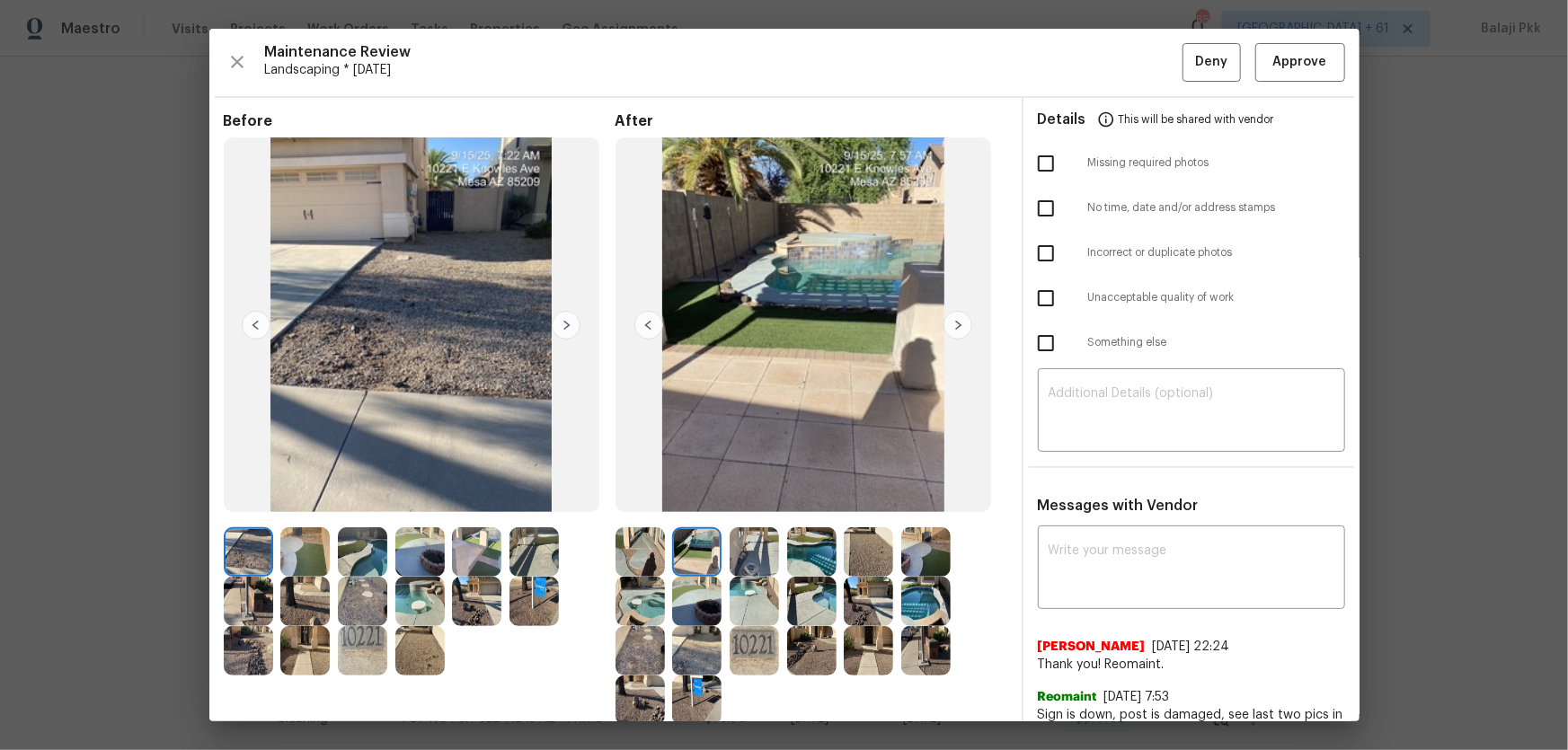
click at [947, 324] on img at bounding box center [957, 324] width 29 height 29
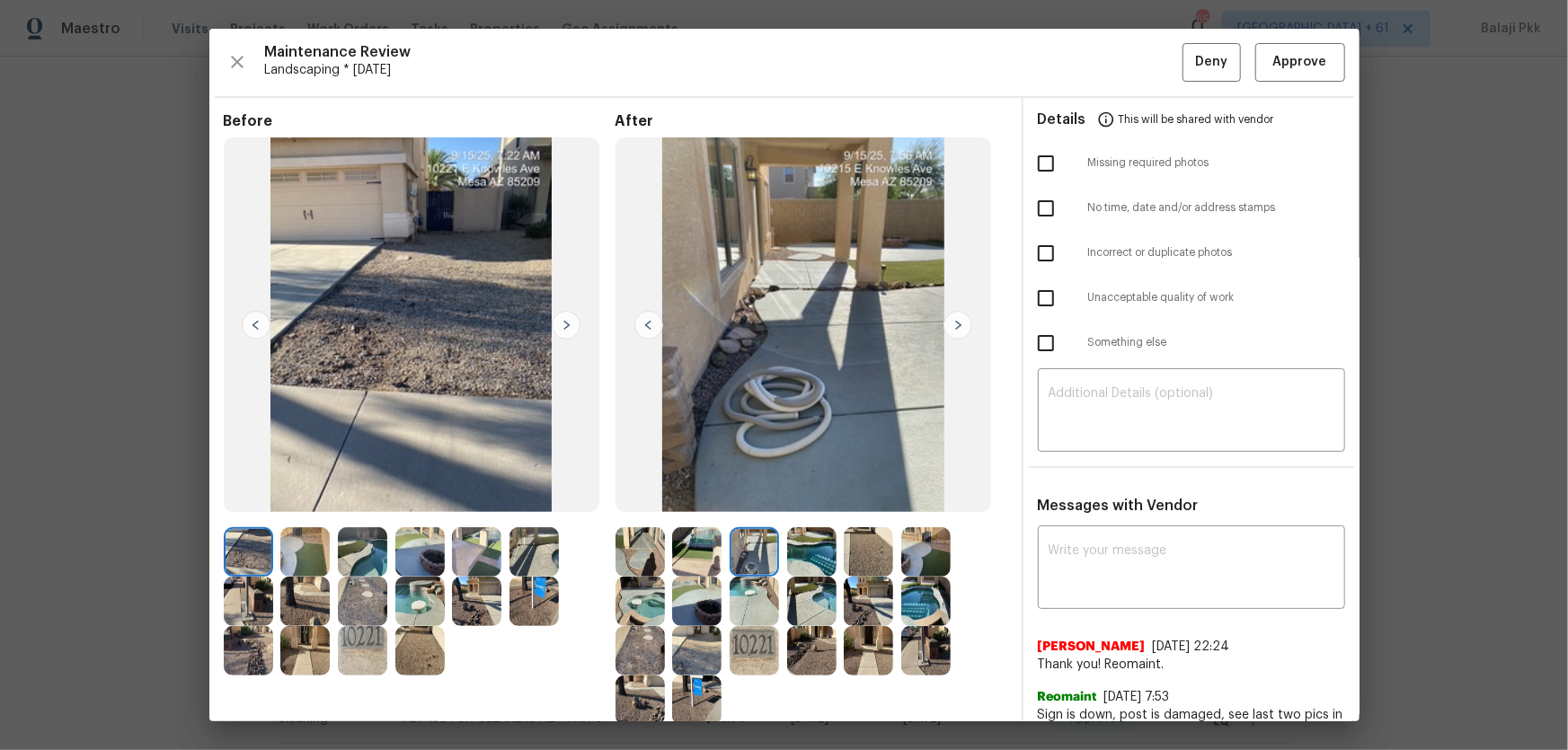
click at [947, 324] on img at bounding box center [957, 324] width 29 height 29
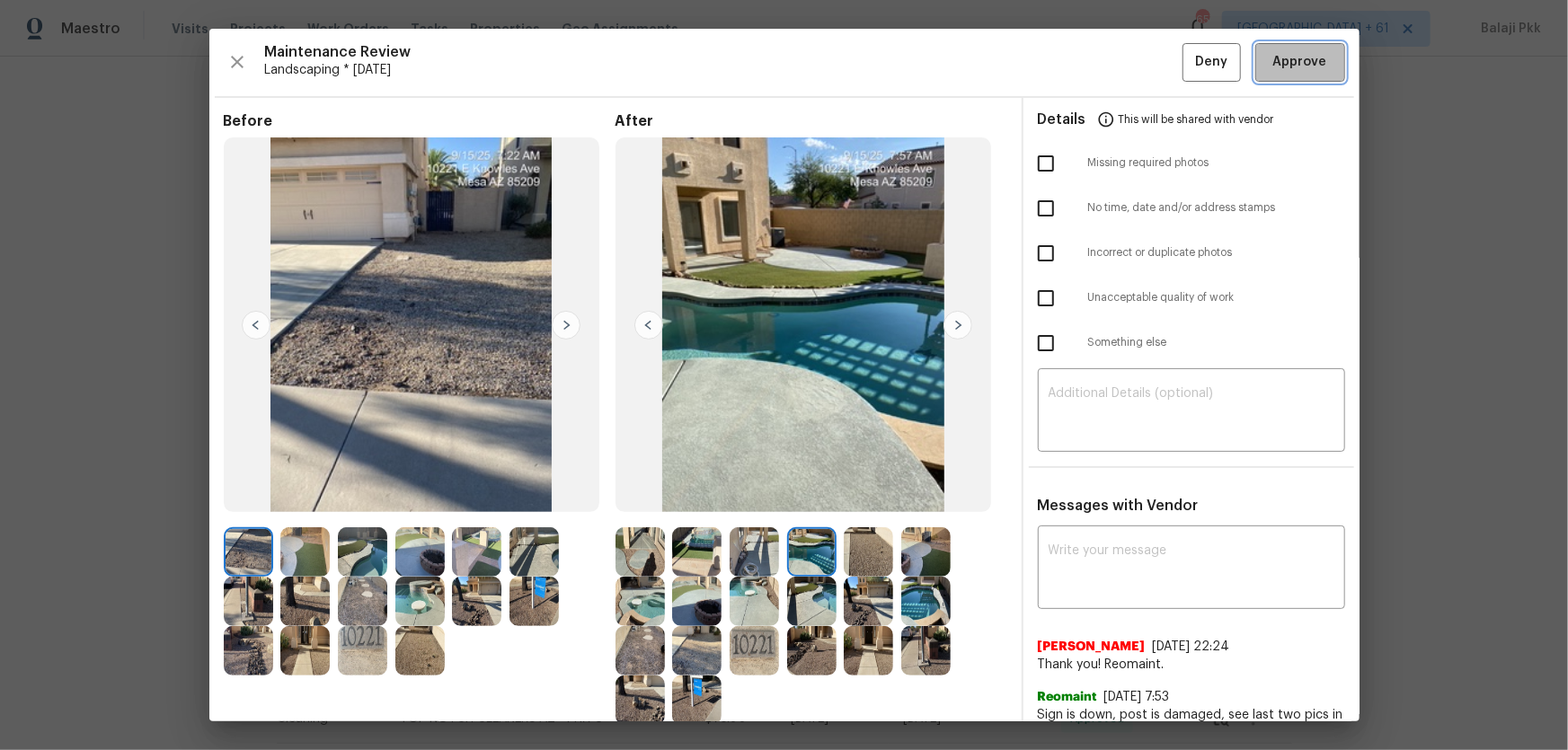
click at [1115, 65] on span "Approve" at bounding box center [1300, 62] width 54 height 23
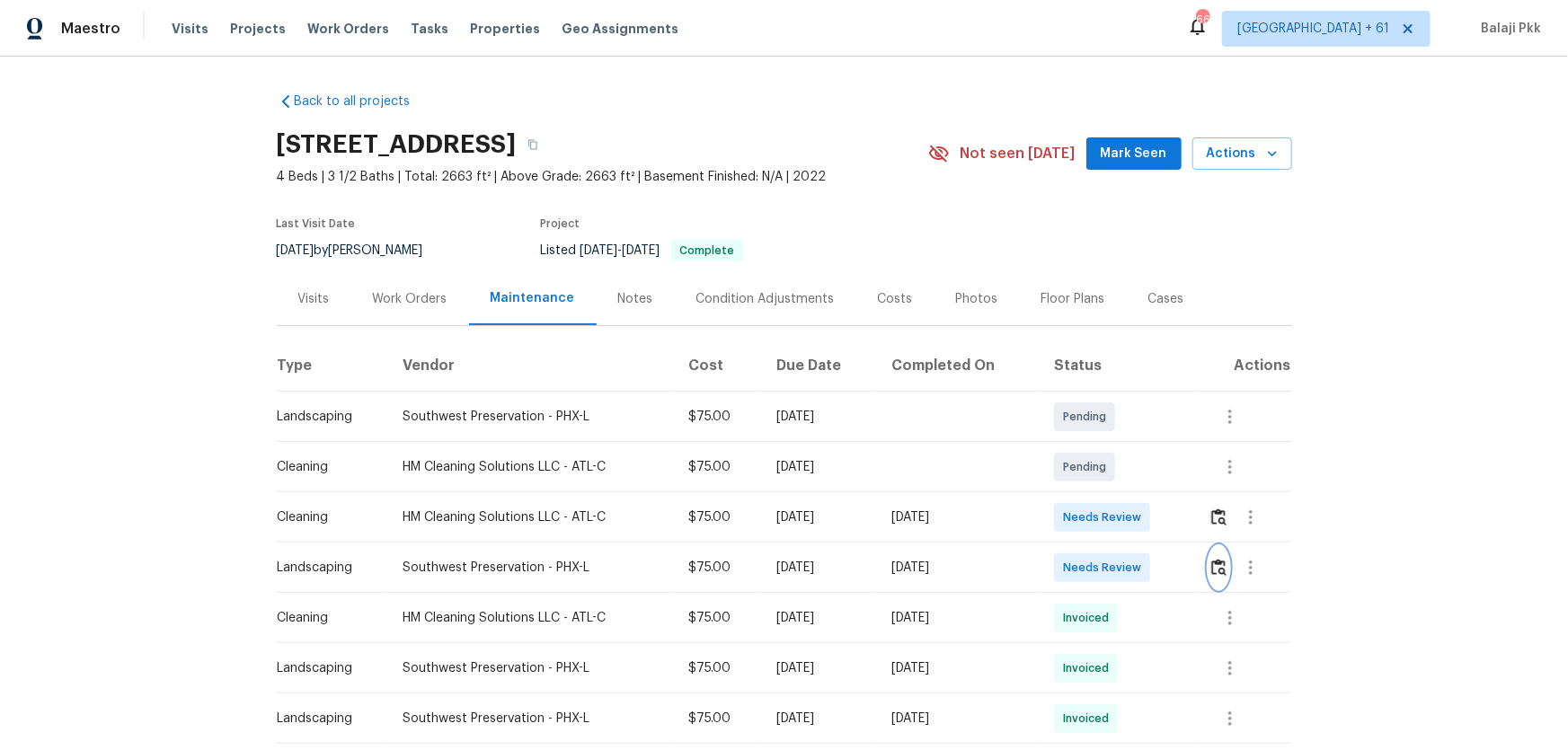
click at [1115, 495] on img "button" at bounding box center [1218, 566] width 15 height 17
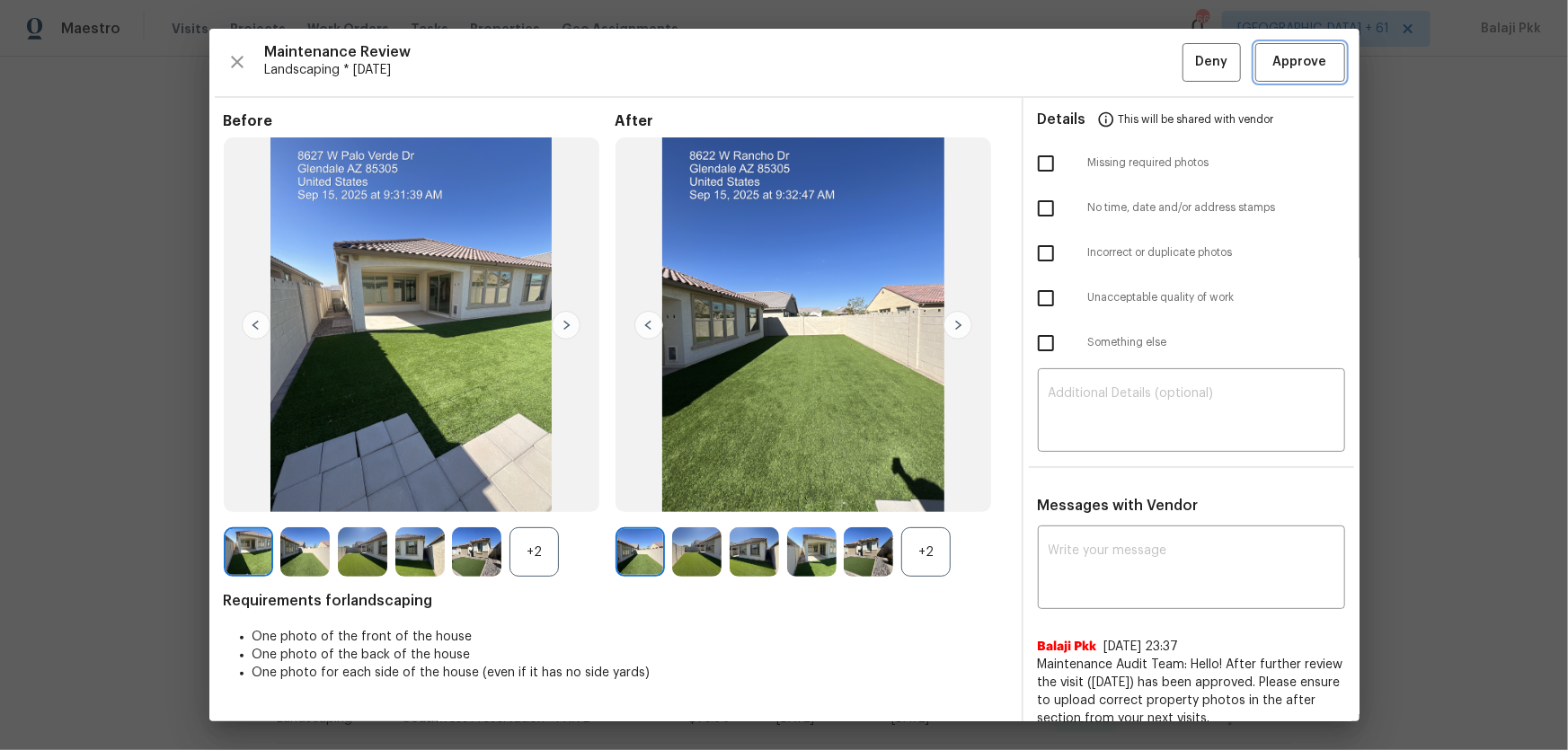
click at [1115, 57] on span "Approve" at bounding box center [1300, 62] width 54 height 23
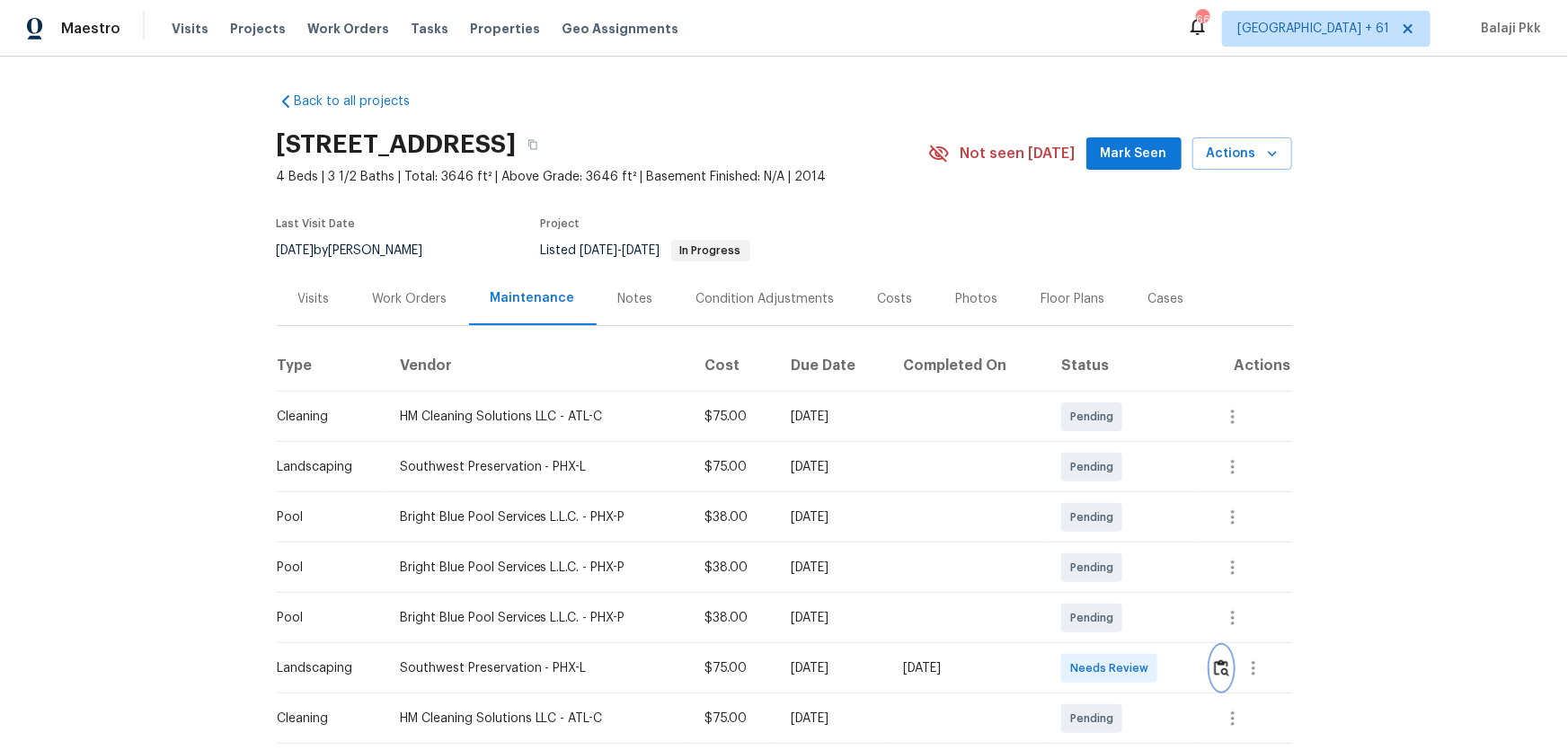
click at [1115, 495] on img "button" at bounding box center [1221, 667] width 15 height 17
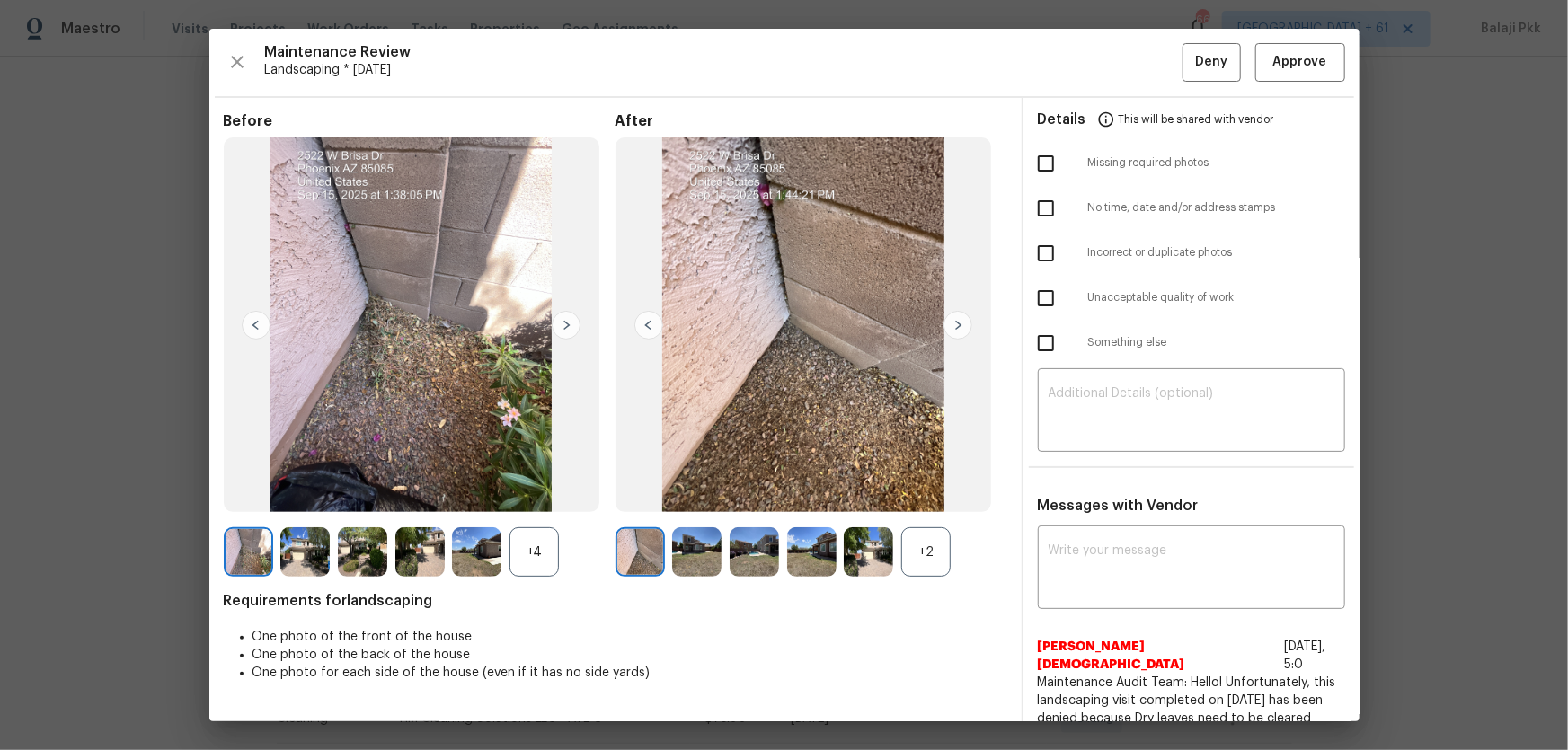
click at [926, 495] on div "+2" at bounding box center [926, 552] width 49 height 49
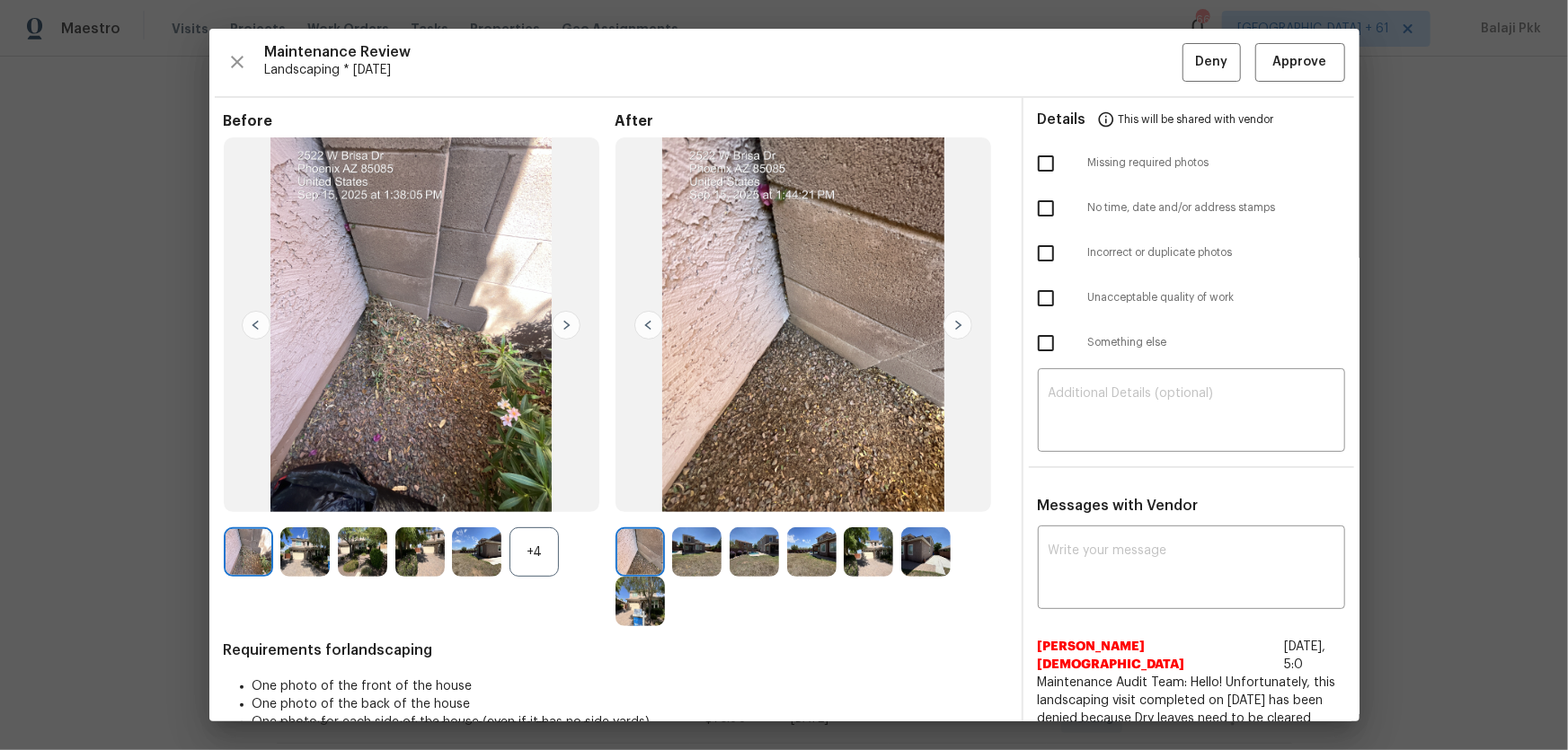
click at [561, 495] on div "+4" at bounding box center [419, 552] width 392 height 49
click at [558, 495] on div "+4" at bounding box center [534, 552] width 49 height 49
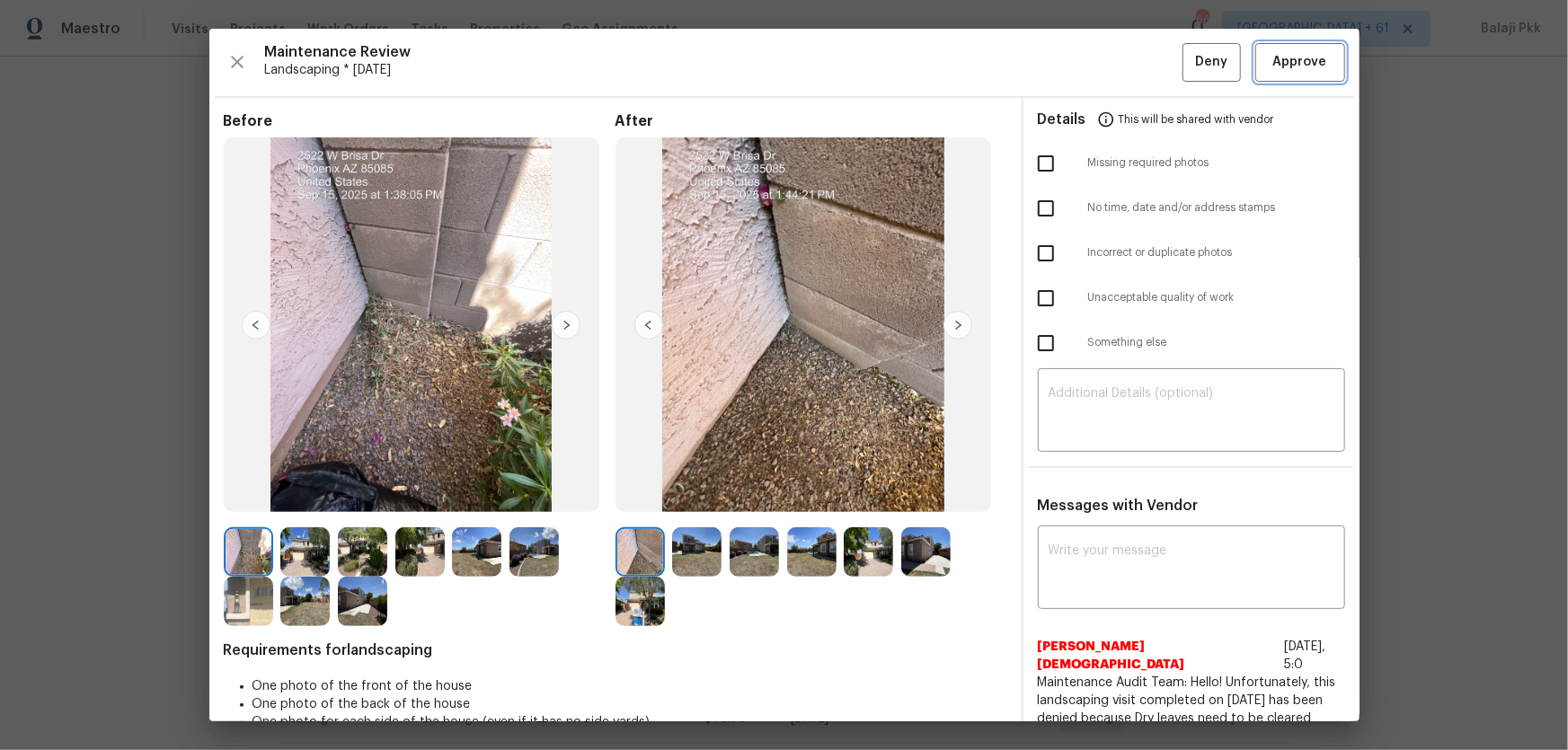
click at [1115, 54] on span "Approve" at bounding box center [1300, 62] width 54 height 23
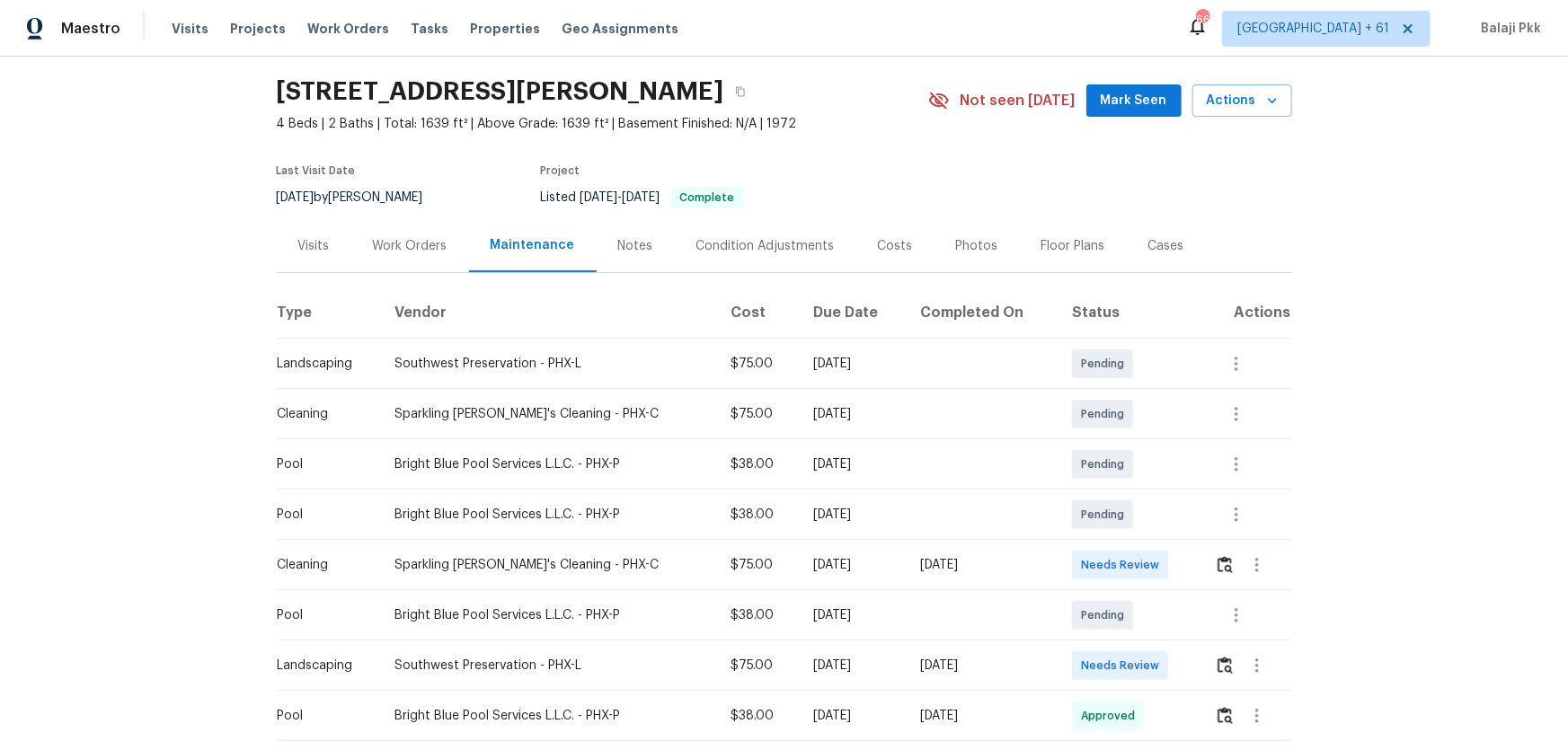
scroll to position [81, 0]
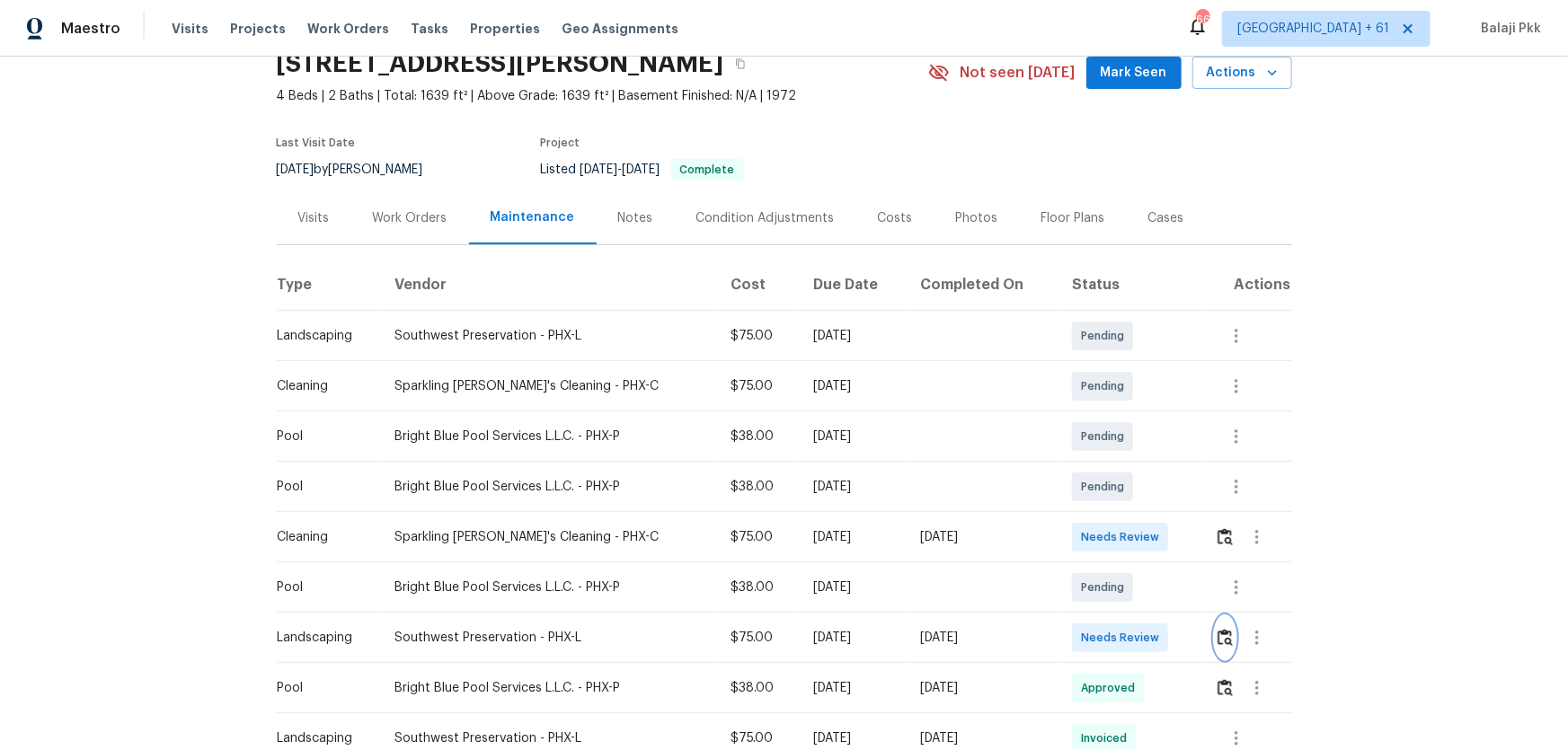
click at [1115, 495] on img "button" at bounding box center [1225, 636] width 15 height 17
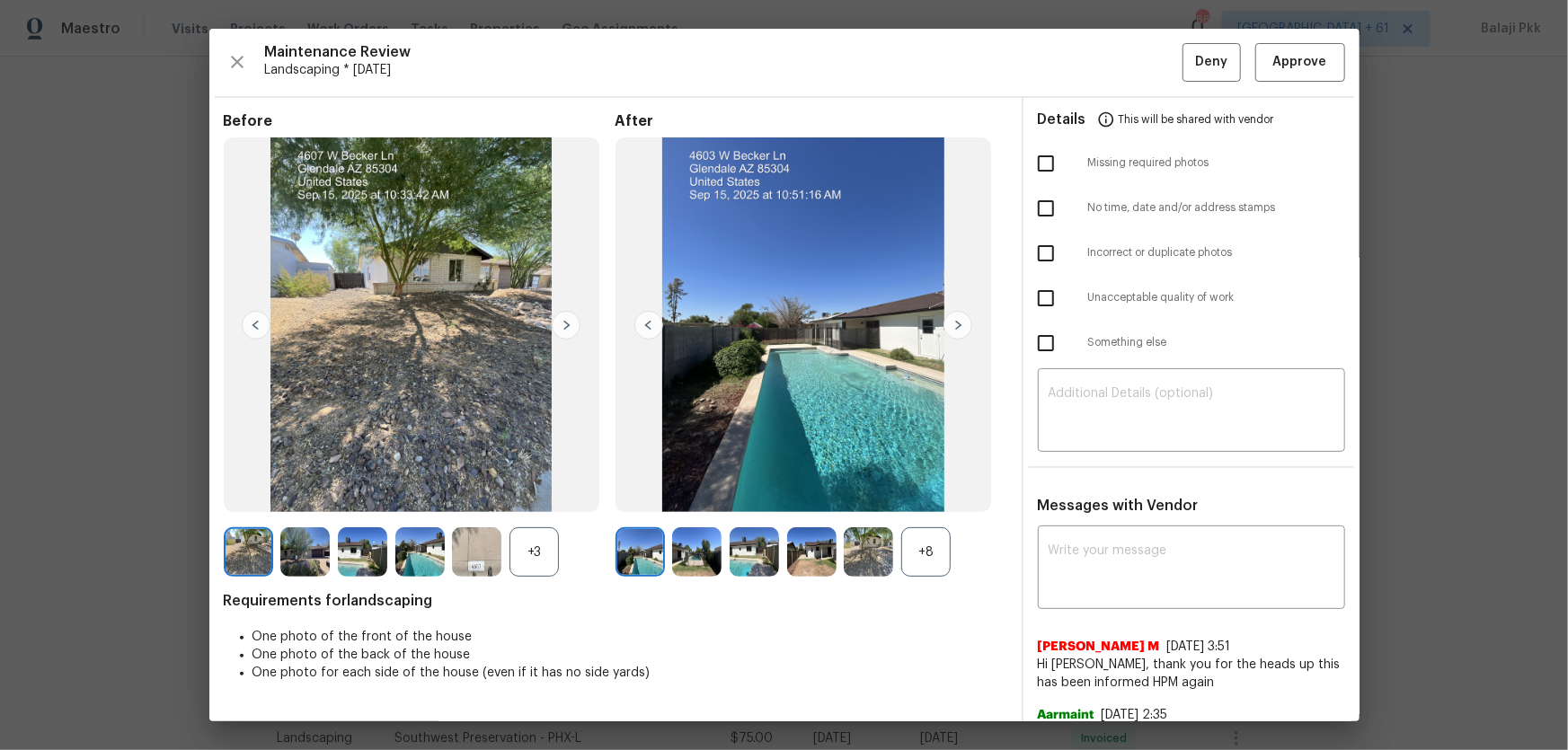
click at [925, 495] on div "+8" at bounding box center [926, 552] width 49 height 49
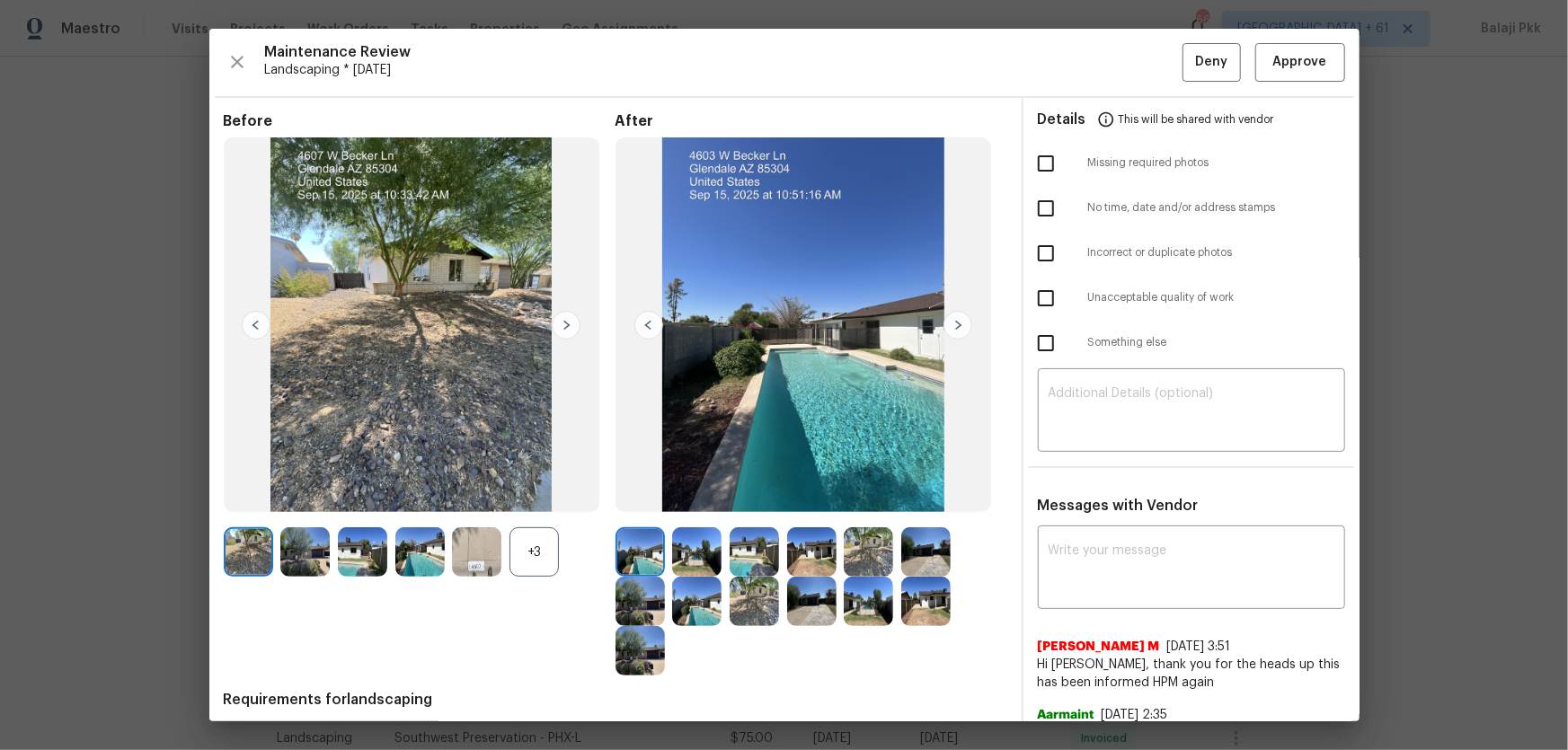
click at [539, 495] on div "+3" at bounding box center [534, 552] width 49 height 49
click at [1115, 61] on span "Approve" at bounding box center [1300, 62] width 54 height 23
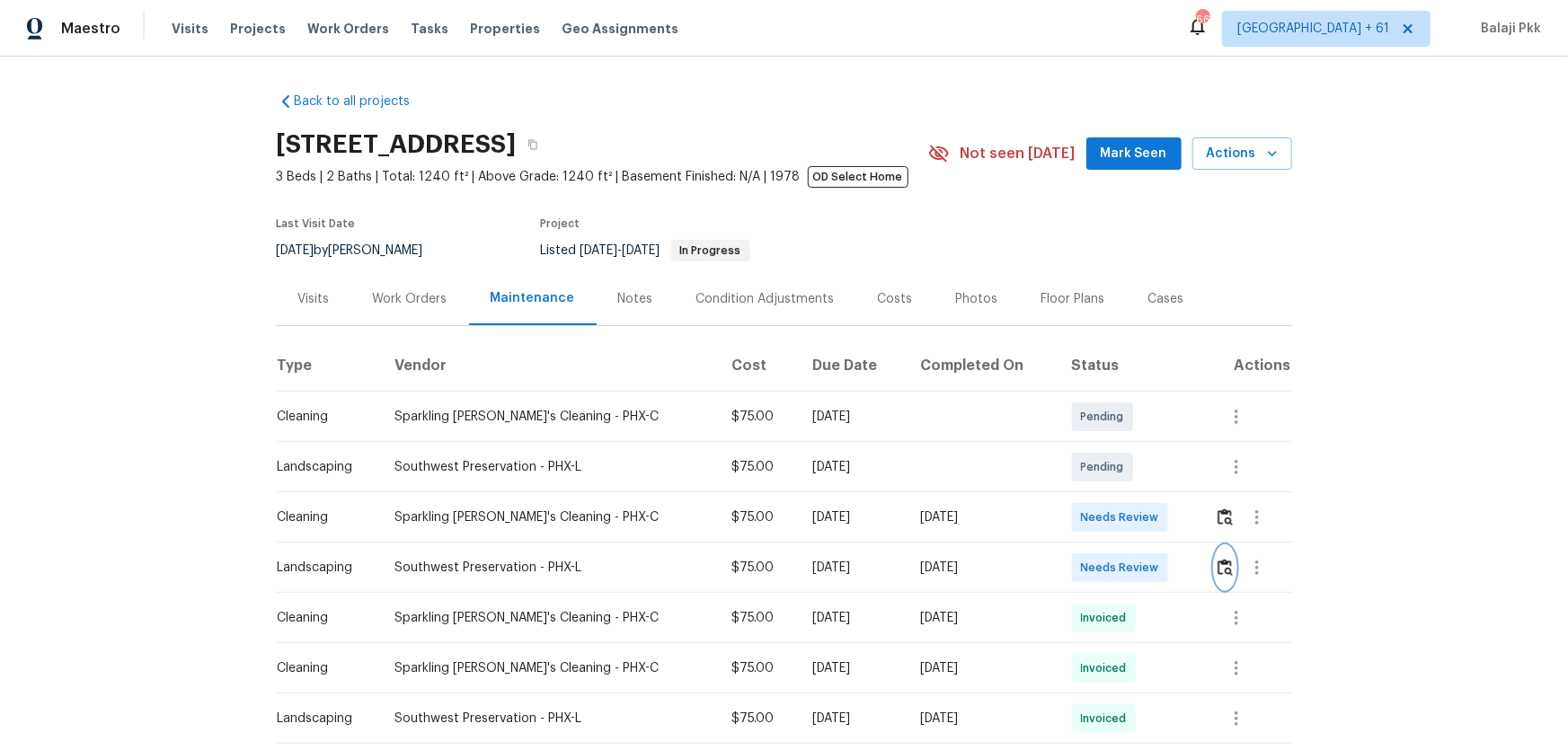
click at [1115, 495] on button "button" at bounding box center [1225, 568] width 21 height 43
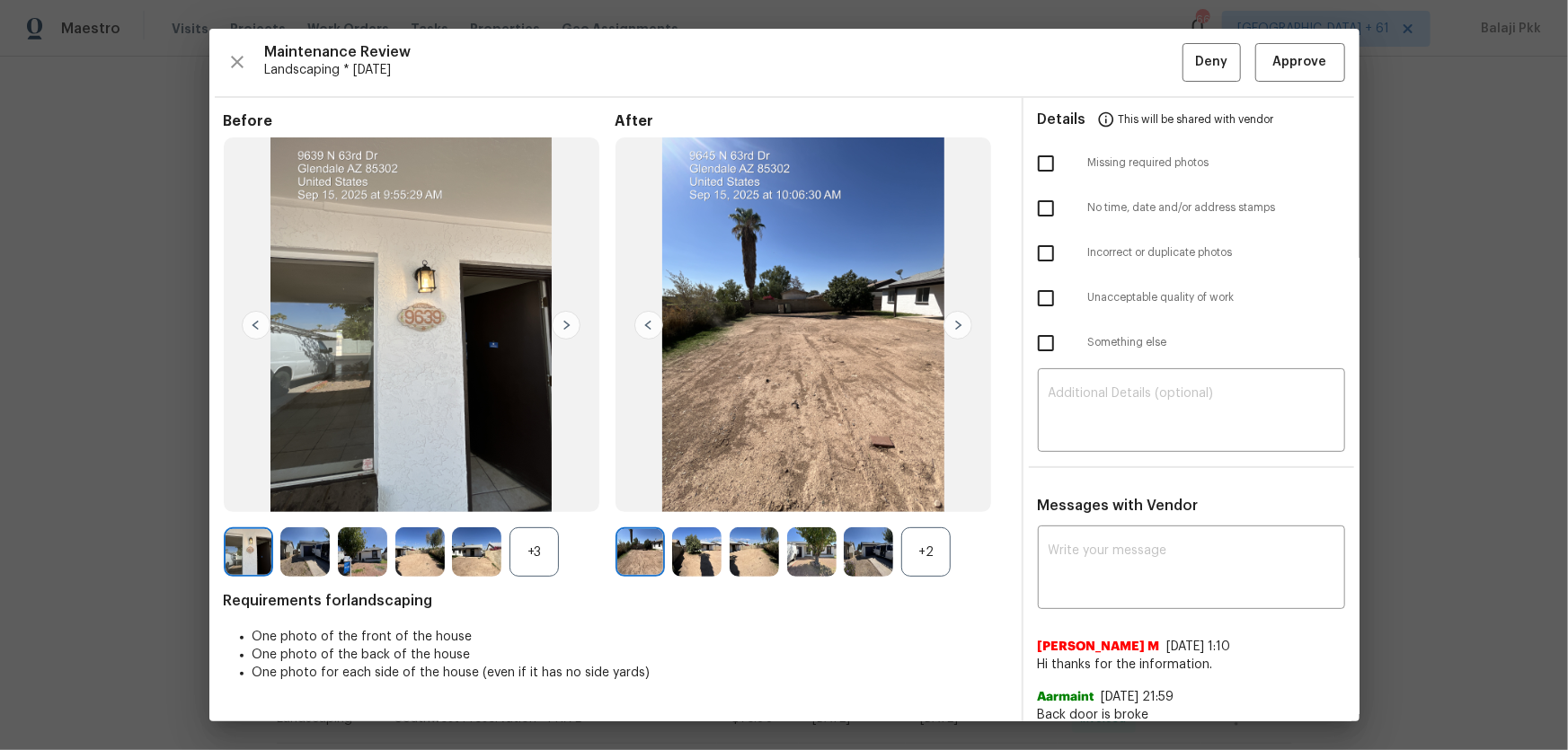
click at [920, 495] on div "+2" at bounding box center [926, 552] width 49 height 49
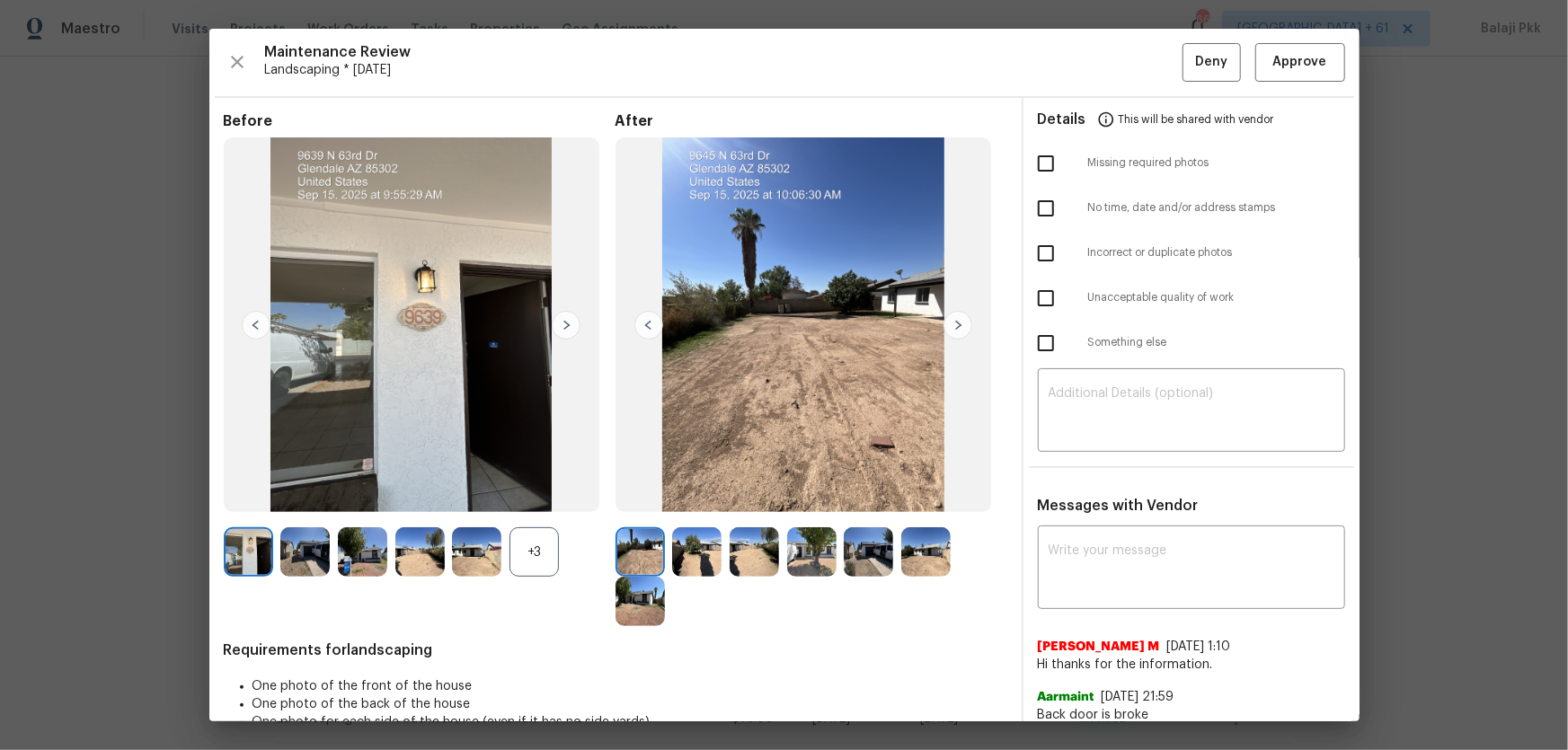
drag, startPoint x: 542, startPoint y: 563, endPoint x: 457, endPoint y: 38, distance: 531.8
click at [541, 495] on div "+3" at bounding box center [534, 552] width 49 height 49
click at [1115, 64] on span "Approve" at bounding box center [1300, 62] width 54 height 23
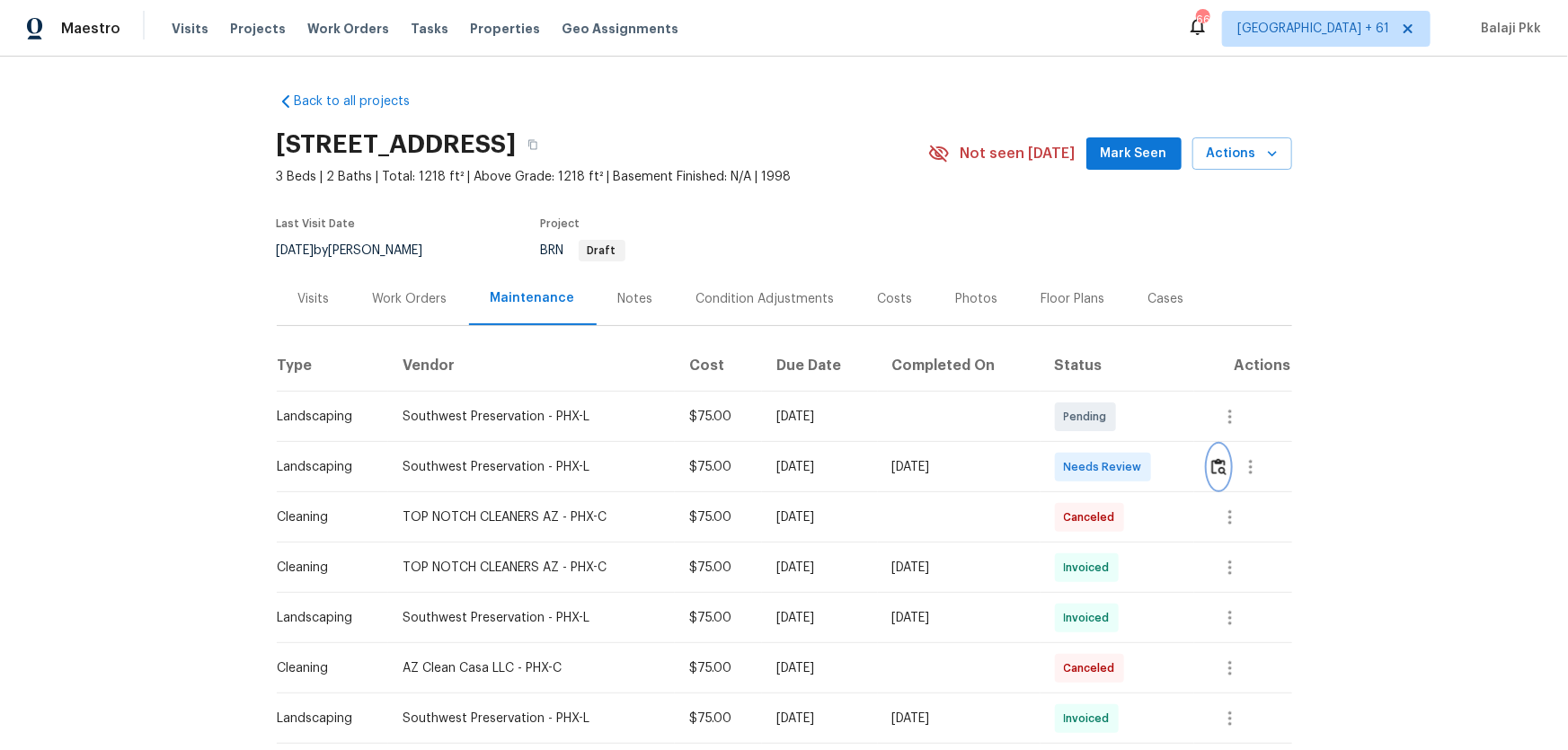
click at [1115, 464] on img "button" at bounding box center [1218, 466] width 15 height 17
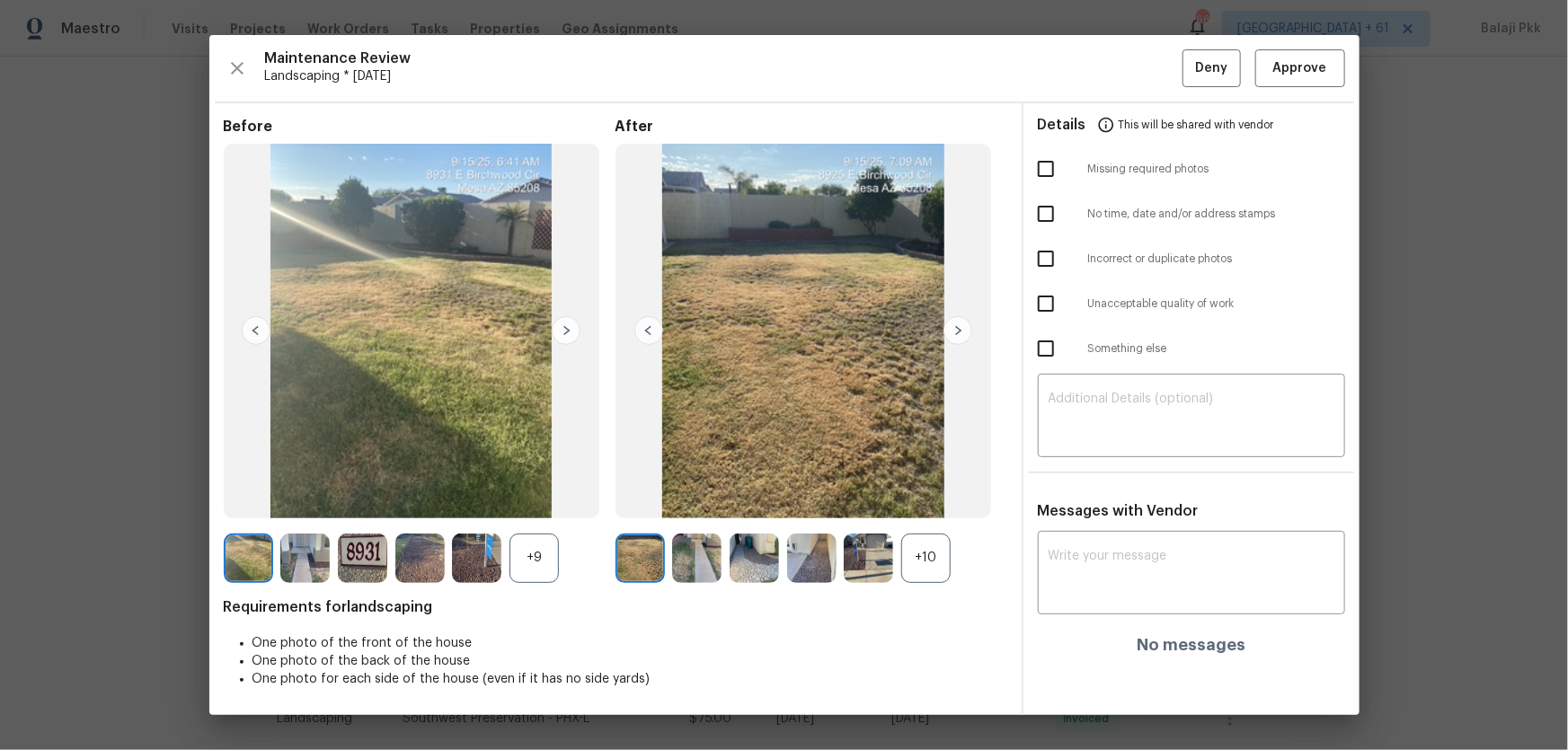
click at [920, 495] on div "+10" at bounding box center [926, 558] width 49 height 49
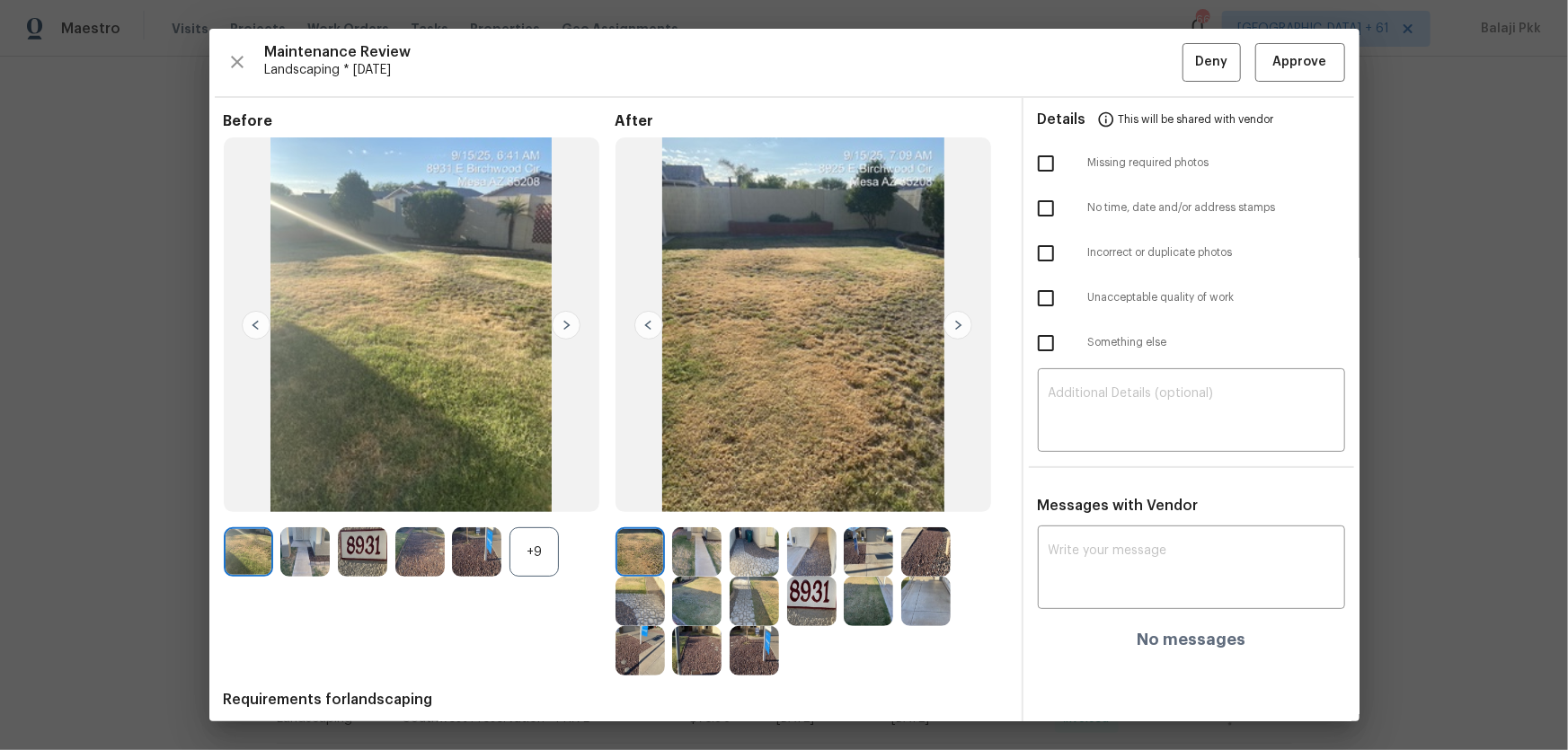
click at [522, 495] on div "+9" at bounding box center [534, 552] width 49 height 49
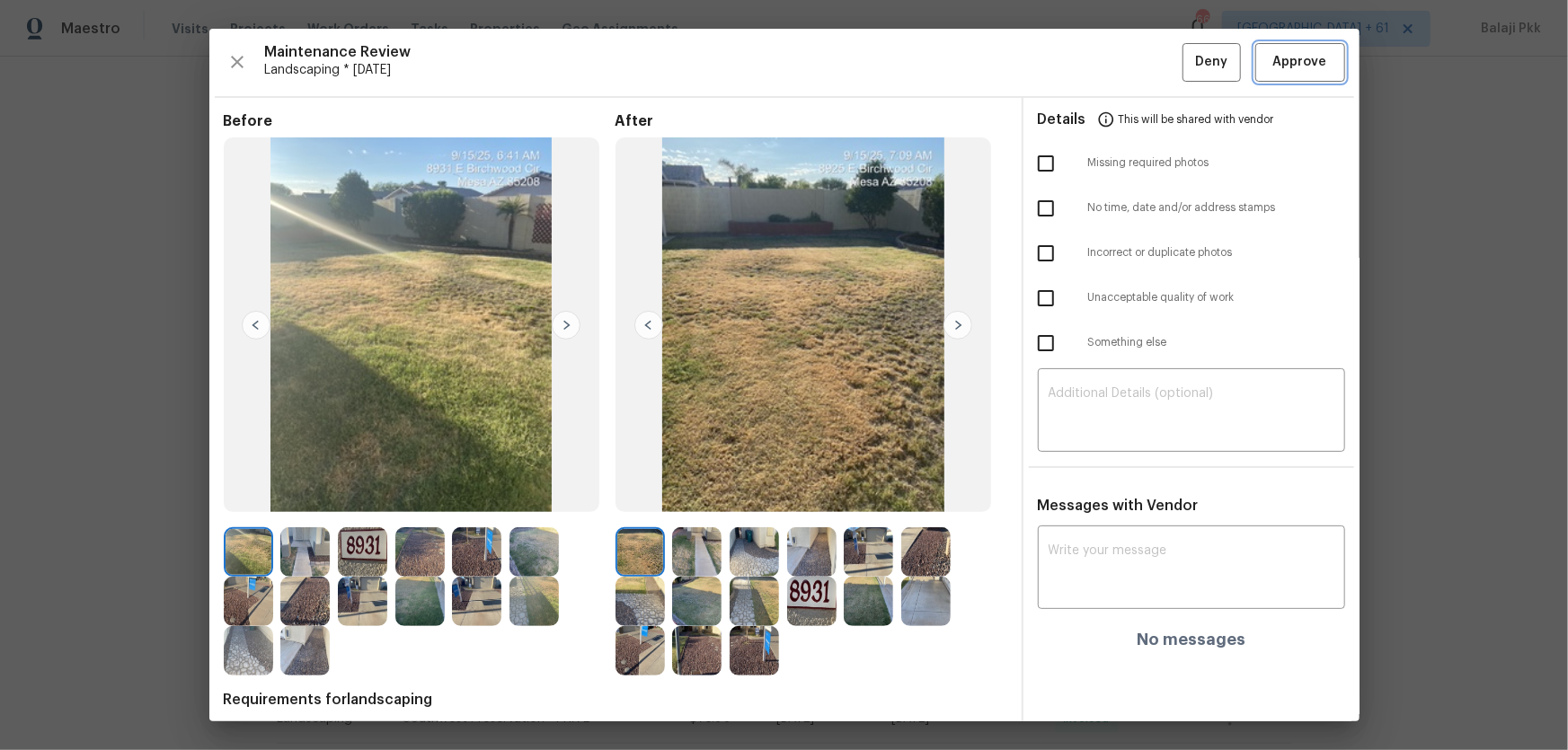
click at [1115, 62] on span "Approve" at bounding box center [1300, 62] width 54 height 23
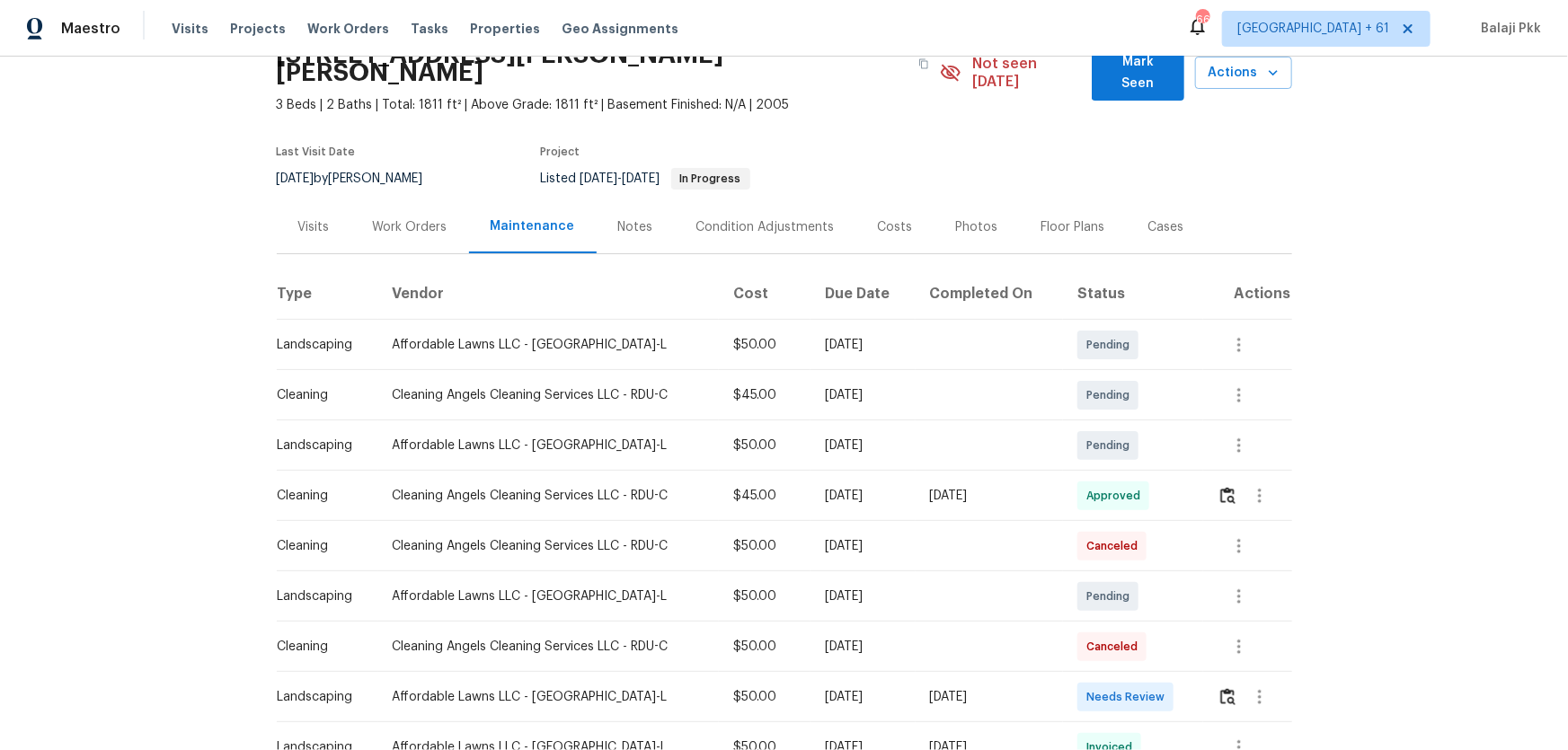
scroll to position [163, 0]
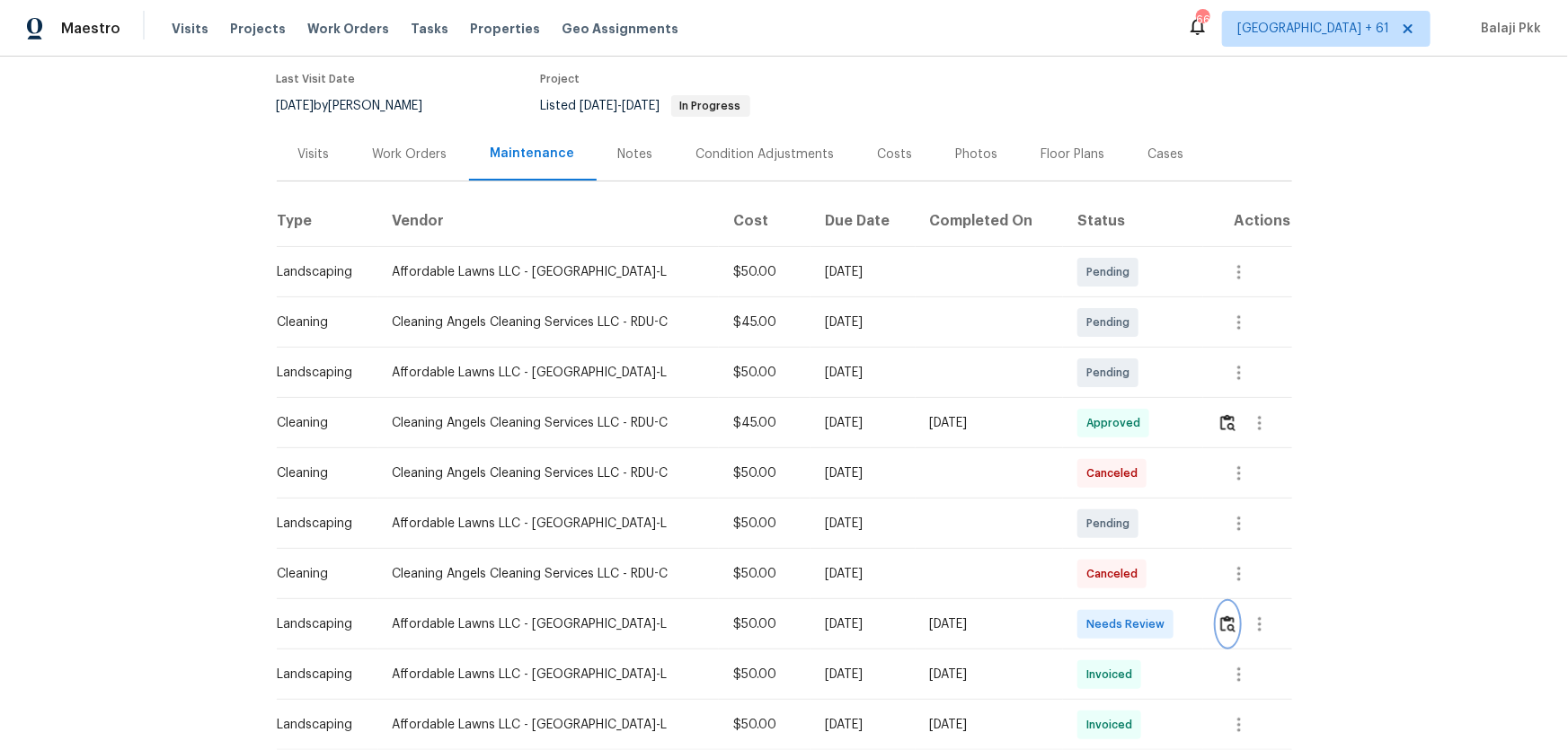
click at [1115, 495] on img "button" at bounding box center [1227, 624] width 15 height 17
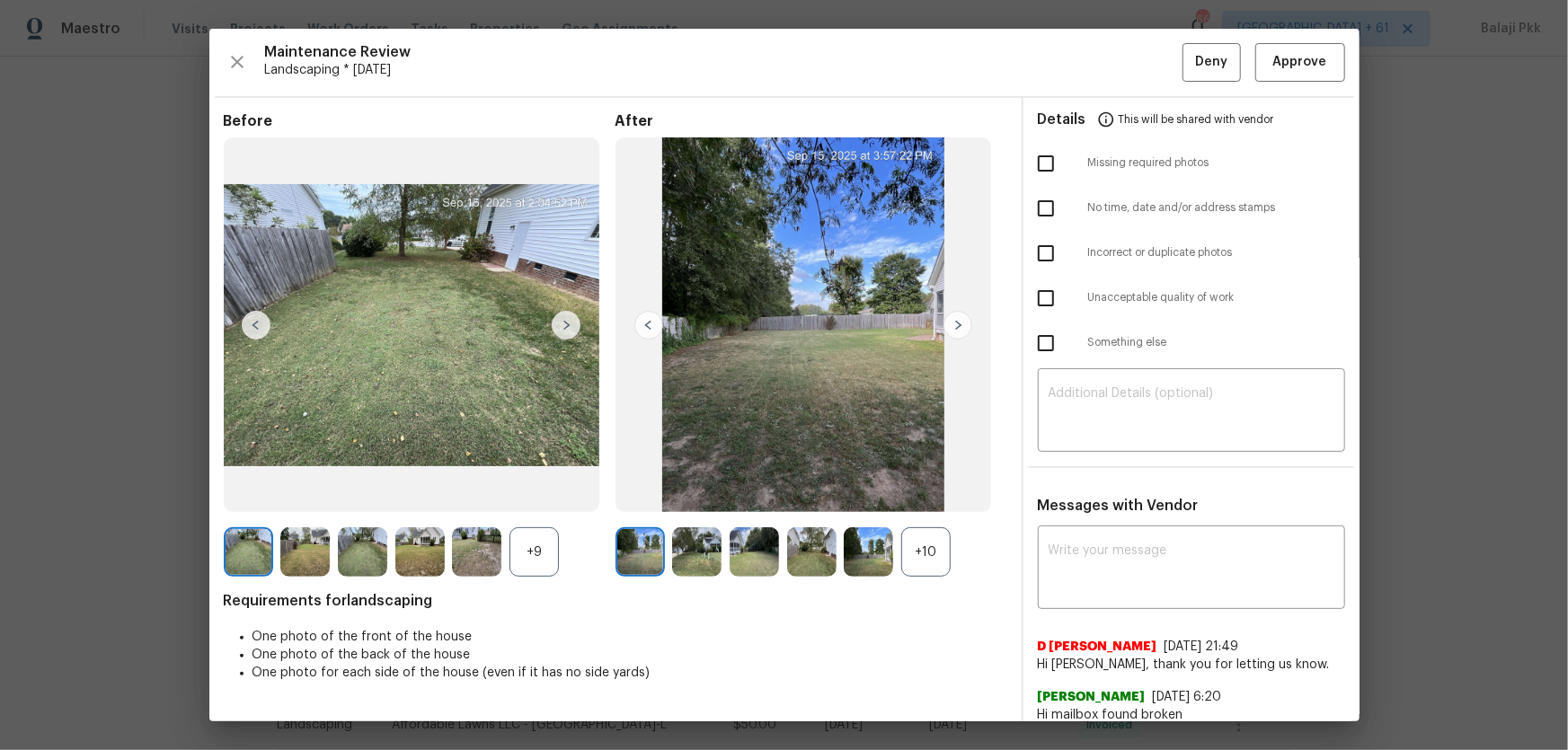
click at [915, 495] on div "+10" at bounding box center [926, 552] width 49 height 49
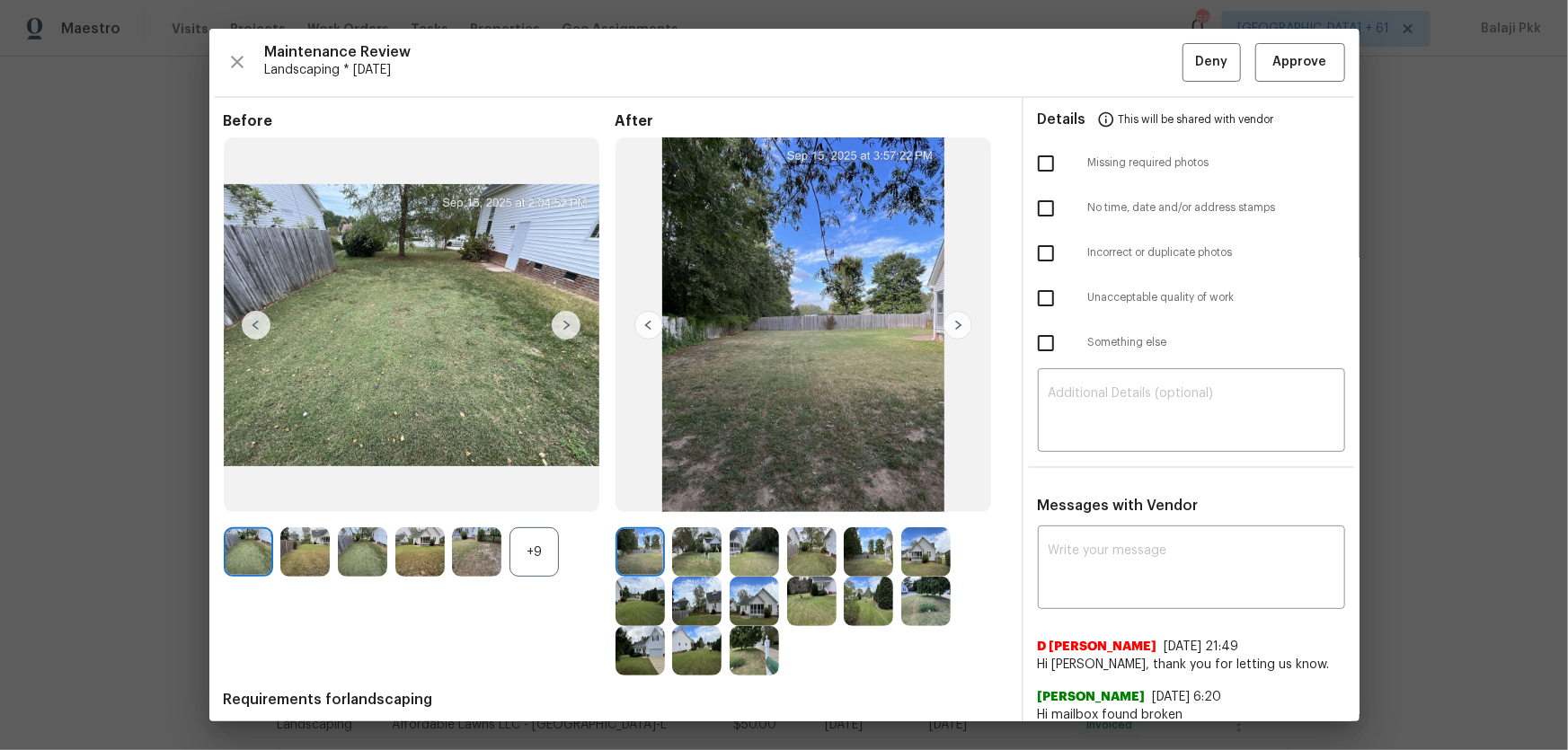
click at [533, 495] on div "+9" at bounding box center [534, 552] width 49 height 49
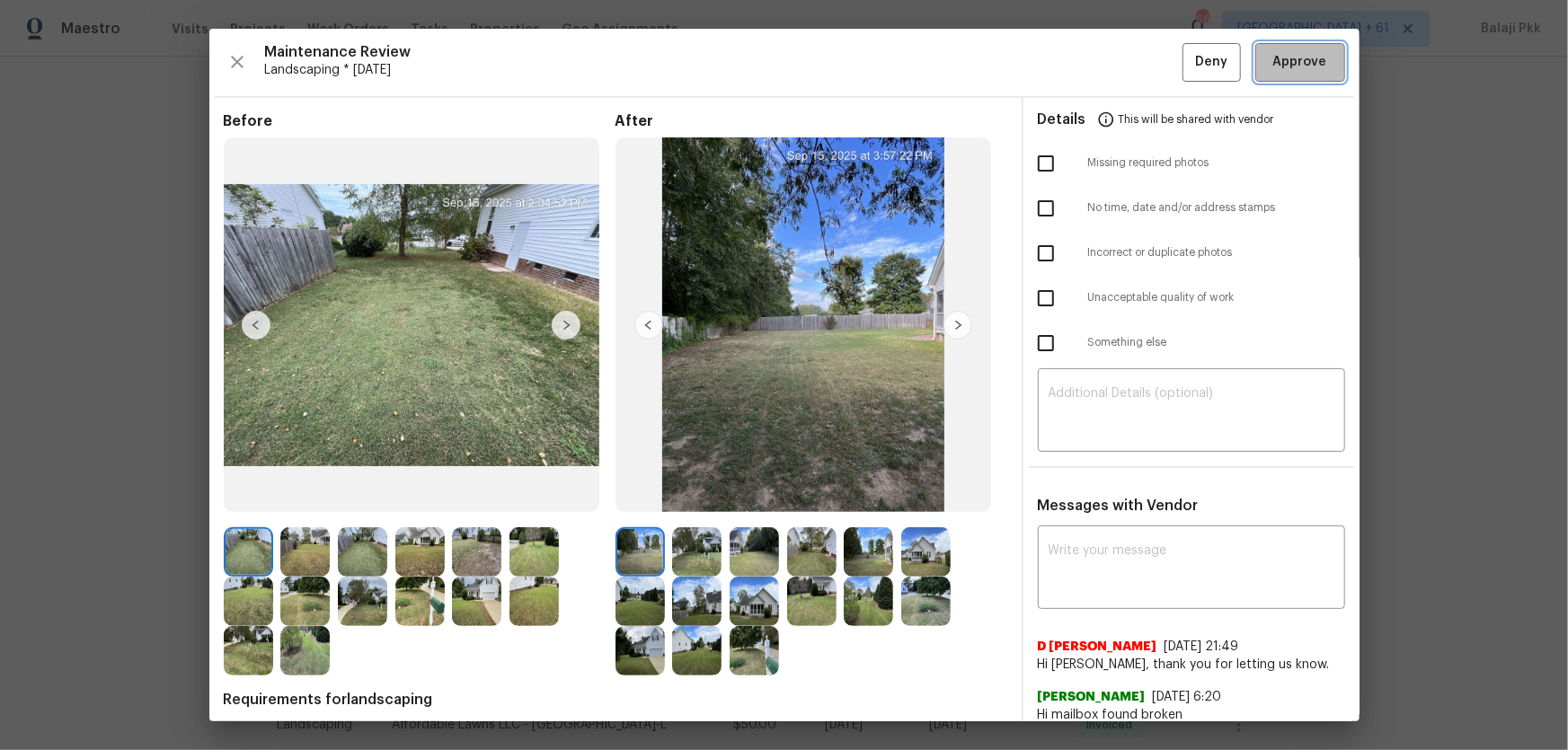
click at [1115, 58] on span "Approve" at bounding box center [1300, 62] width 61 height 23
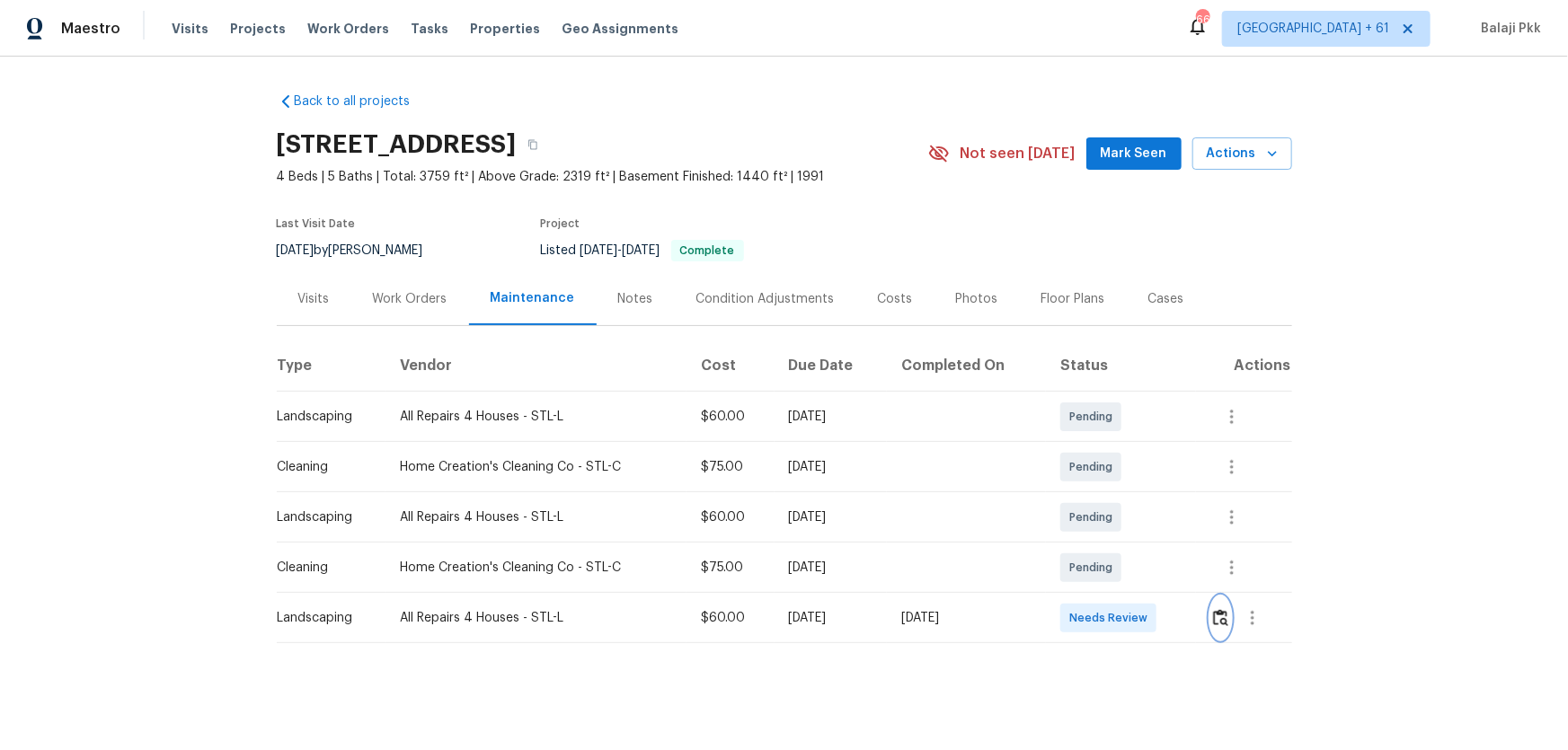
click at [1115, 495] on button "button" at bounding box center [1220, 619] width 21 height 43
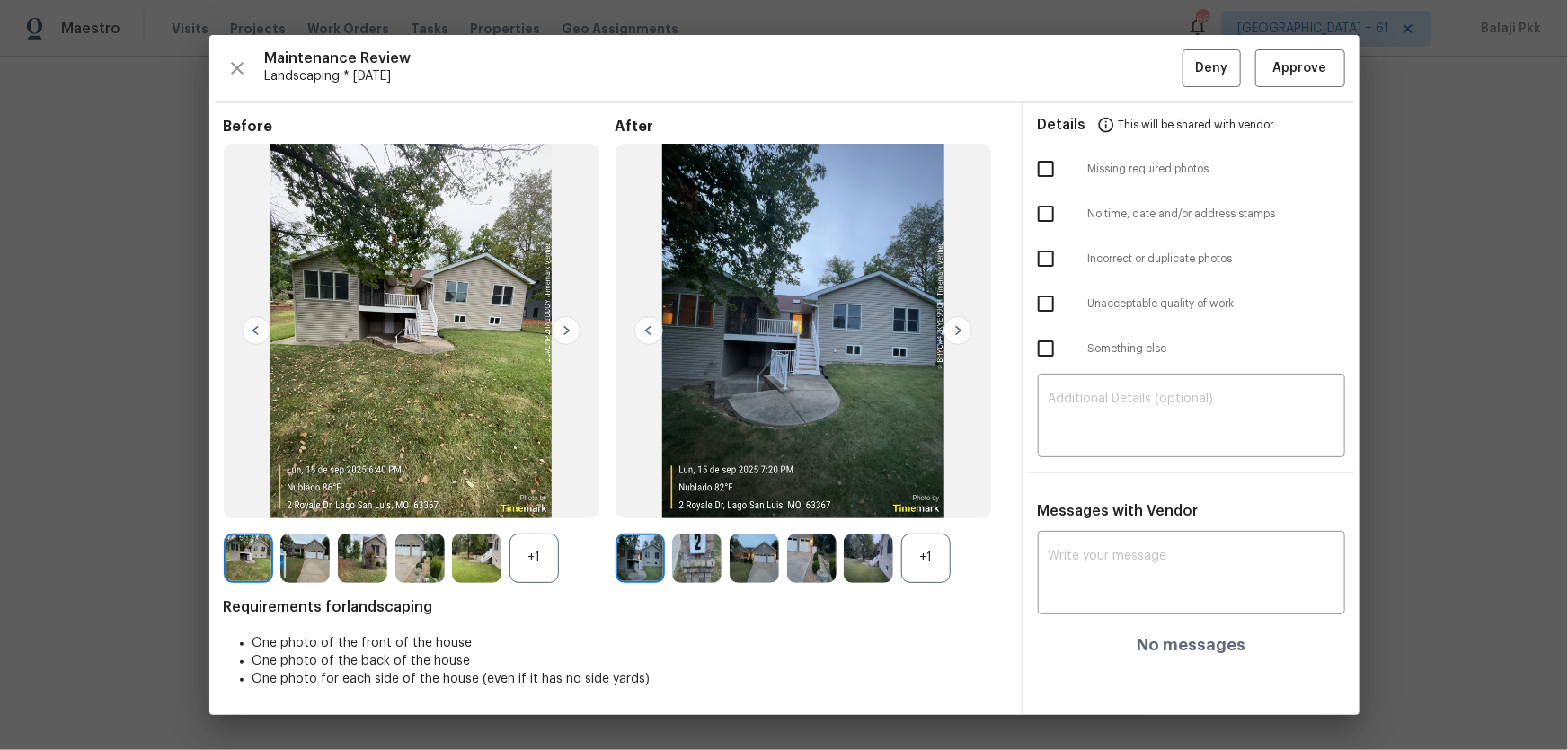
click at [911, 495] on div "+1" at bounding box center [926, 558] width 49 height 49
click at [552, 495] on div "+1" at bounding box center [534, 558] width 49 height 49
drag, startPoint x: 1288, startPoint y: 63, endPoint x: 1191, endPoint y: 40, distance: 99.7
click at [1115, 68] on span "Approve" at bounding box center [1300, 68] width 54 height 23
